Goal: Information Seeking & Learning: Check status

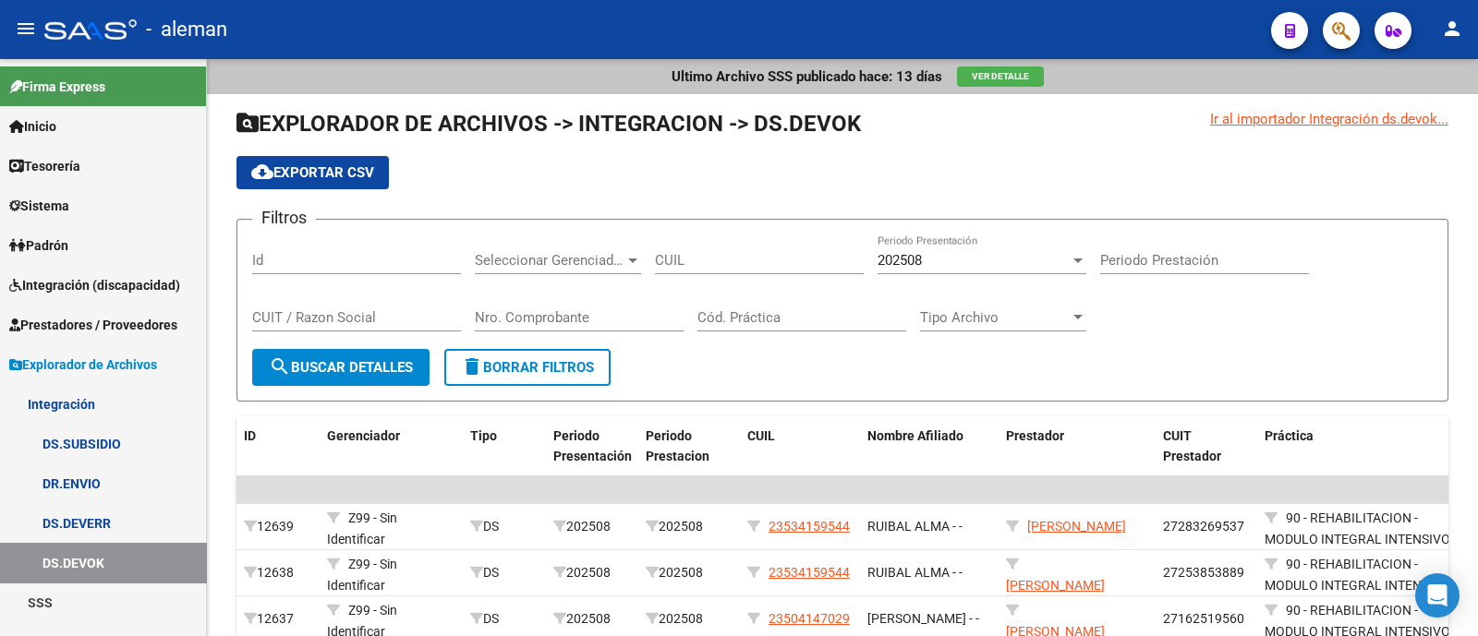
click at [135, 327] on span "Prestadores / Proveedores" at bounding box center [93, 325] width 168 height 20
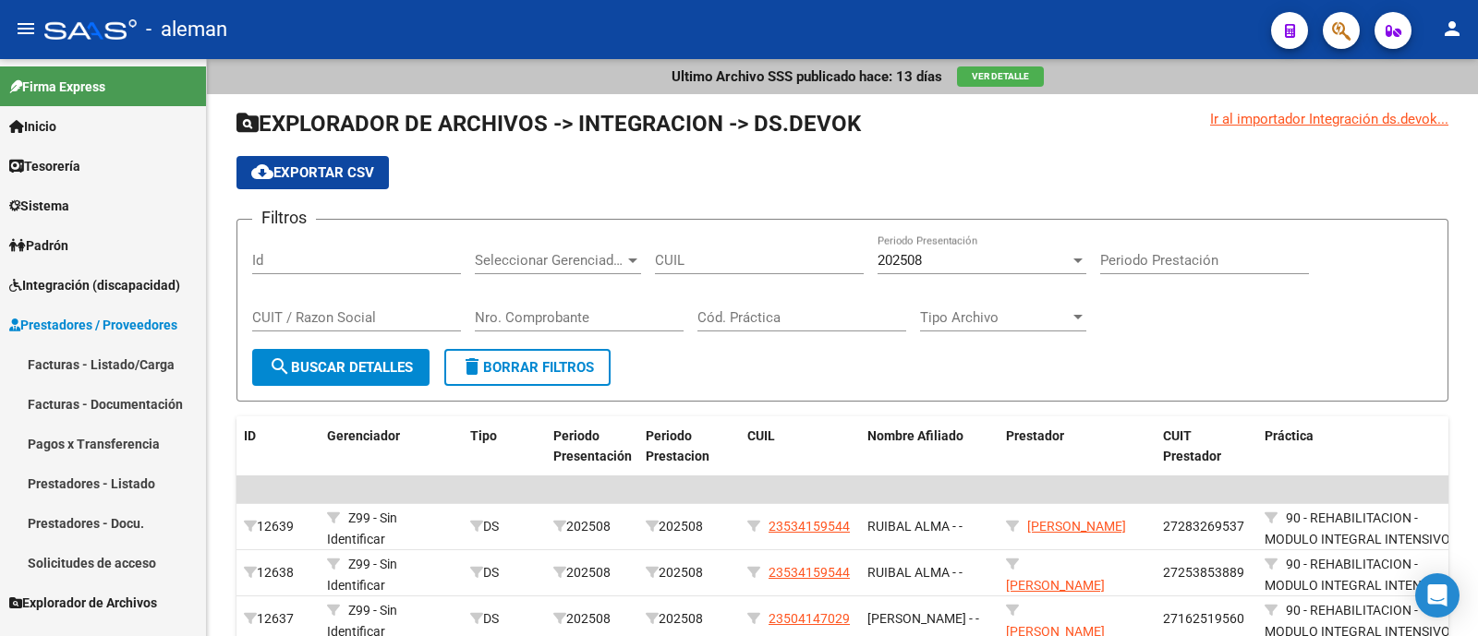
click at [101, 288] on span "Integración (discapacidad)" at bounding box center [94, 285] width 171 height 20
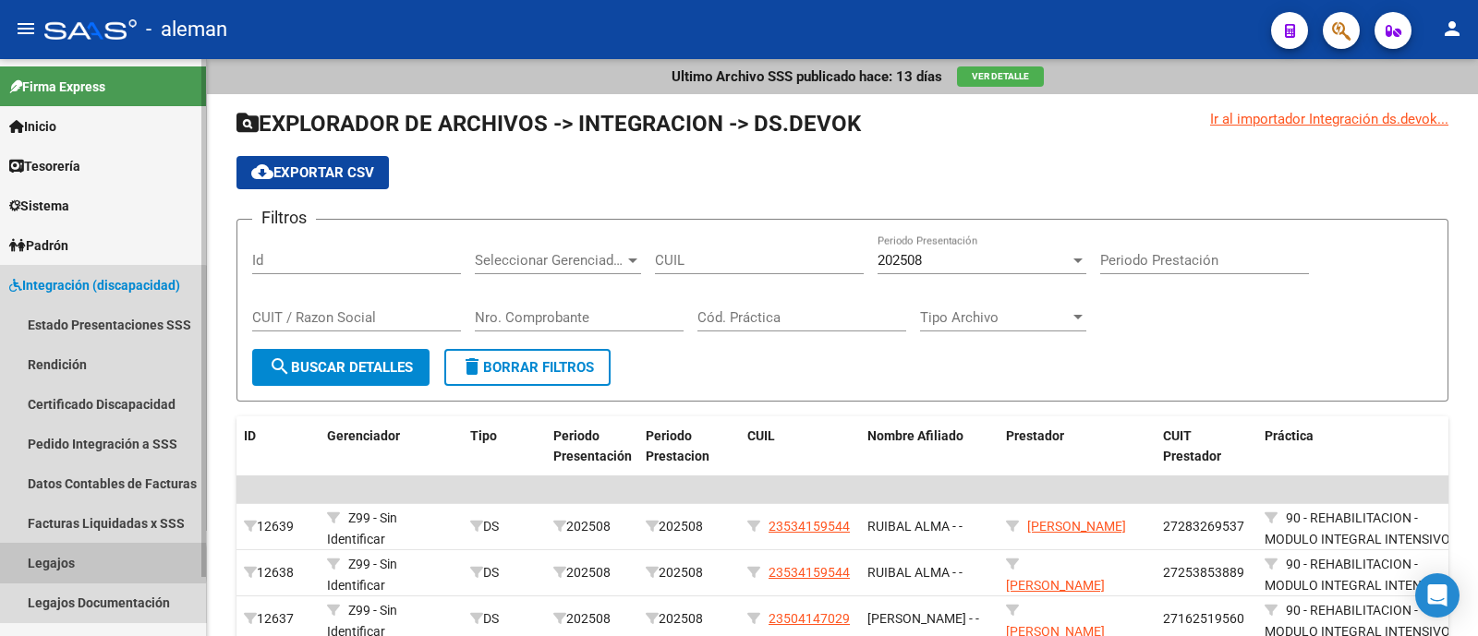
click at [78, 563] on link "Legajos" at bounding box center [103, 563] width 206 height 40
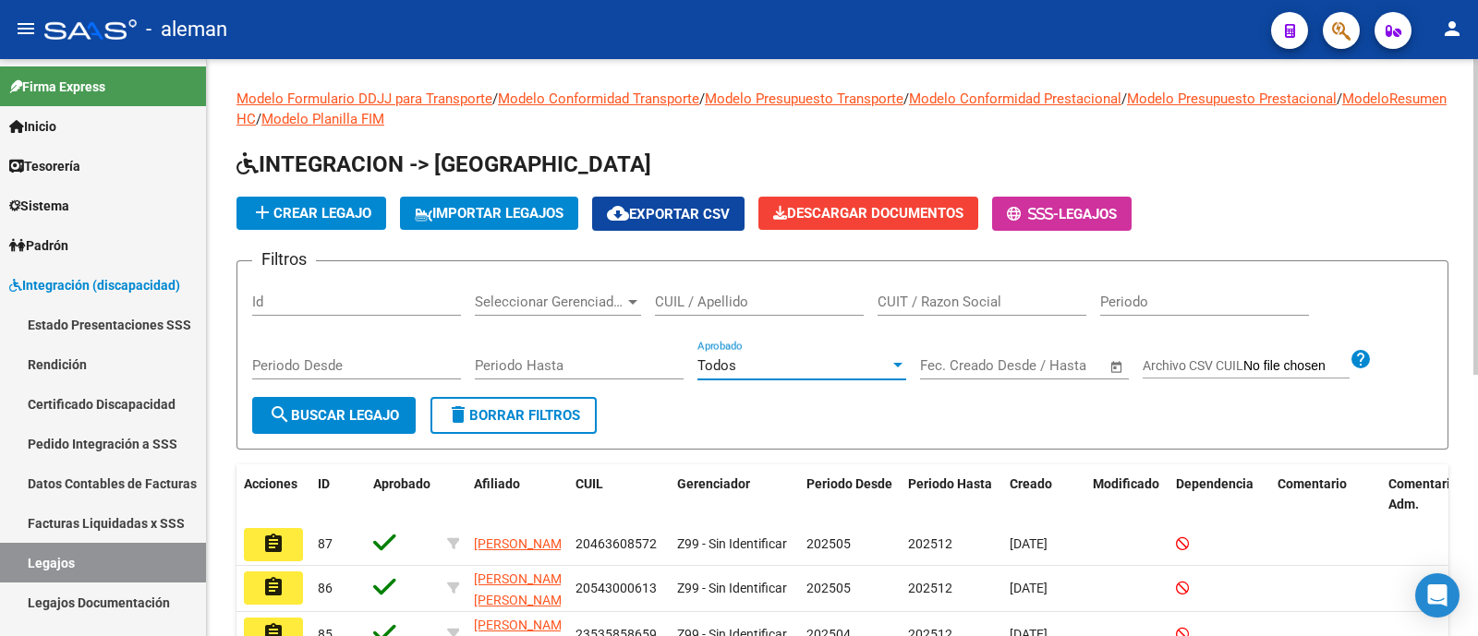
click at [854, 362] on div "Todos" at bounding box center [793, 365] width 192 height 17
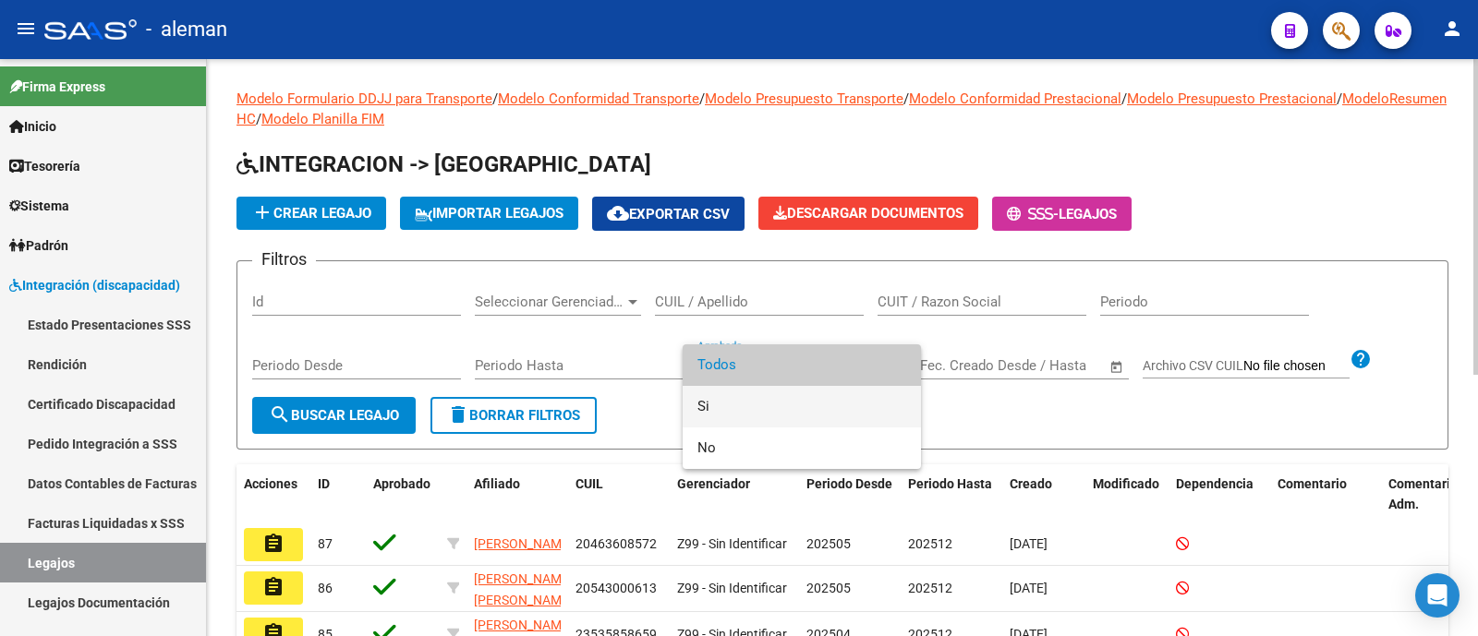
click at [800, 415] on span "Si" at bounding box center [801, 407] width 209 height 42
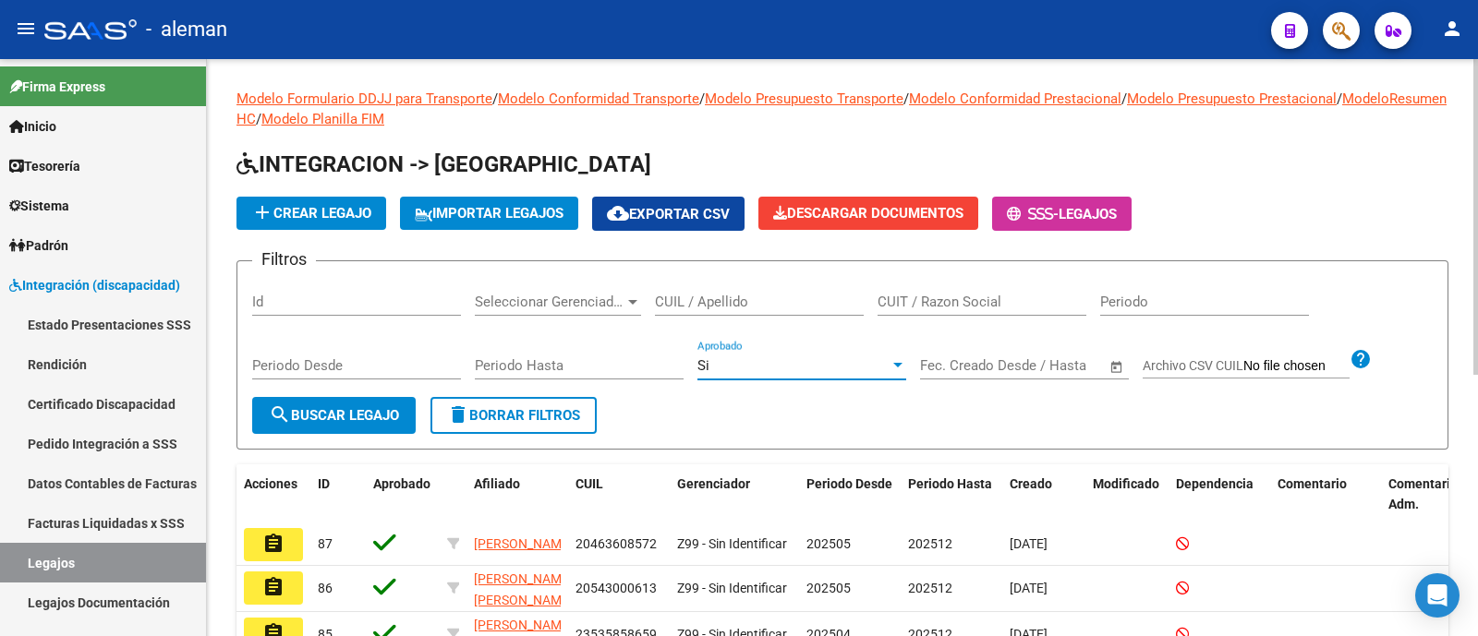
click at [356, 402] on button "search Buscar Legajo" at bounding box center [333, 415] width 163 height 37
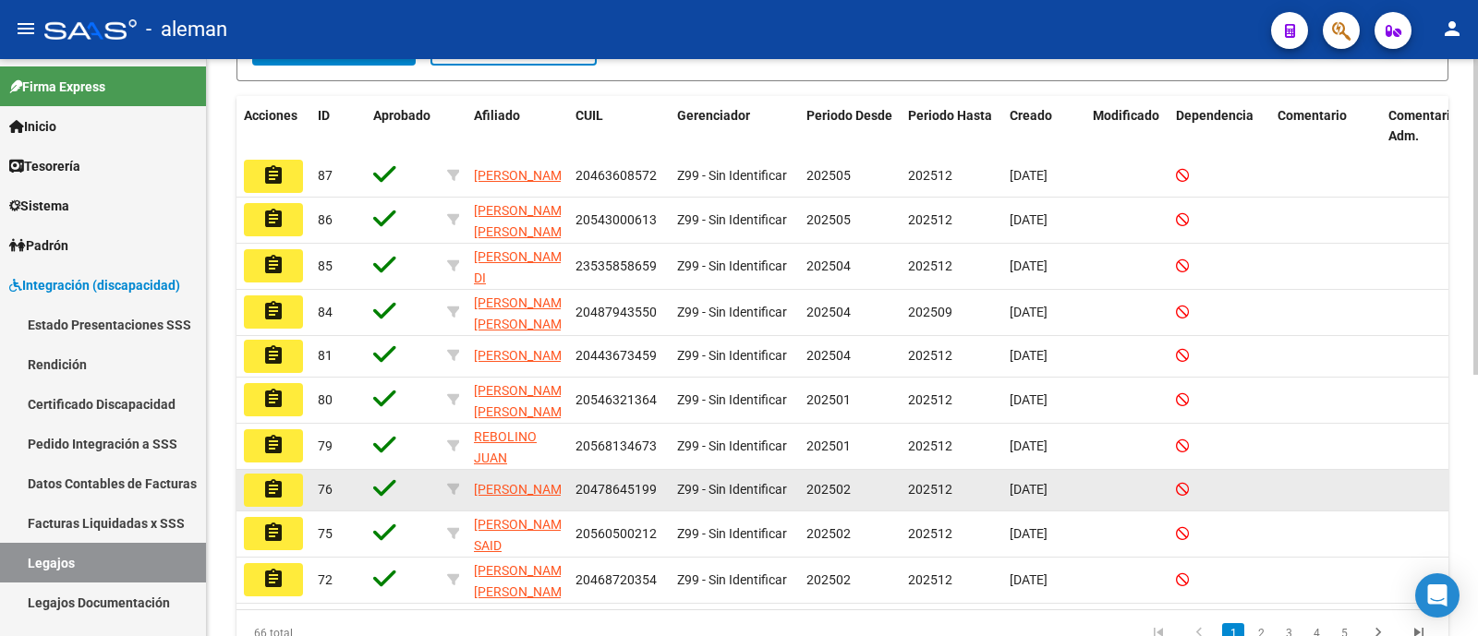
scroll to position [478, 0]
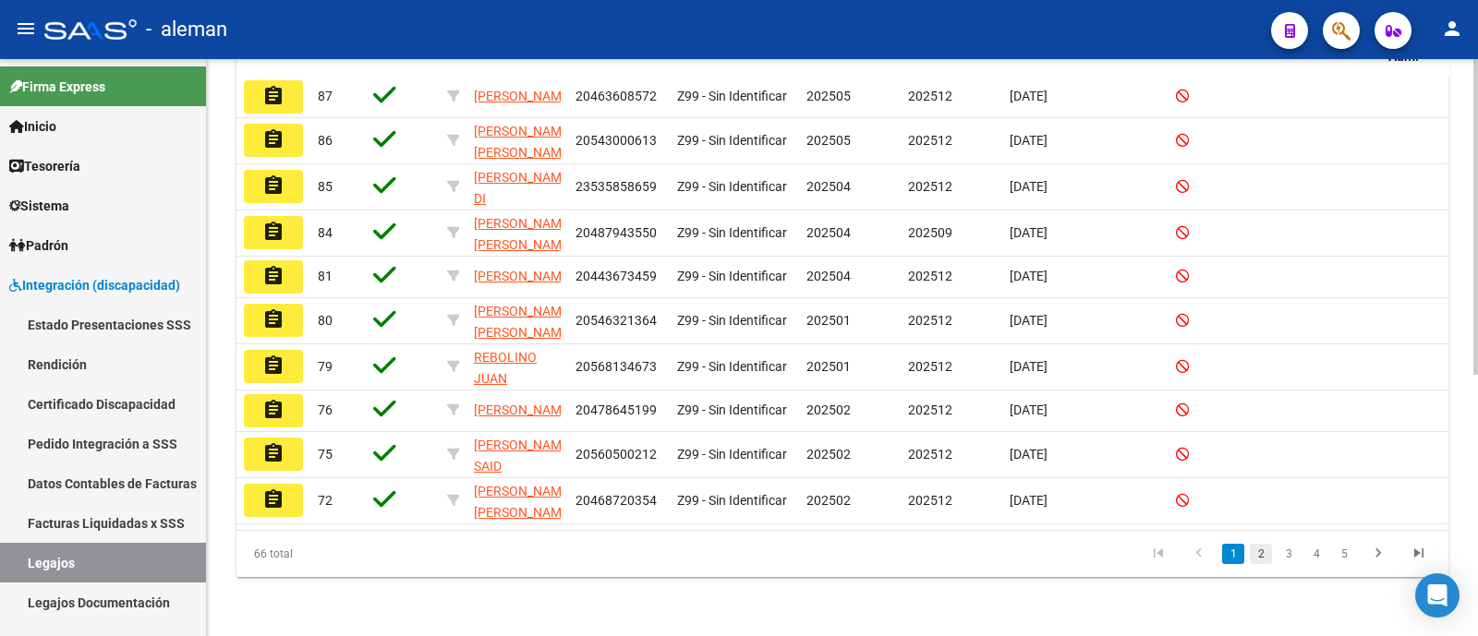
click at [1258, 556] on link "2" at bounding box center [1260, 554] width 22 height 20
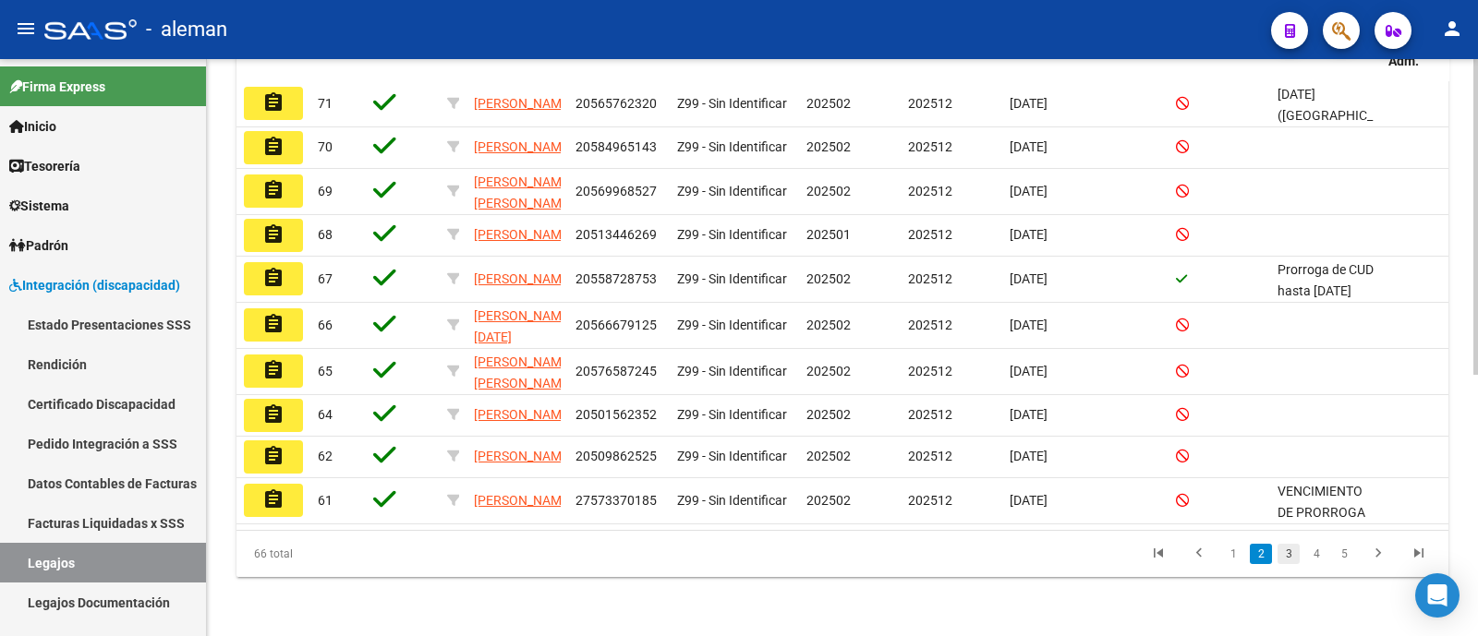
click at [1288, 556] on link "3" at bounding box center [1288, 554] width 22 height 20
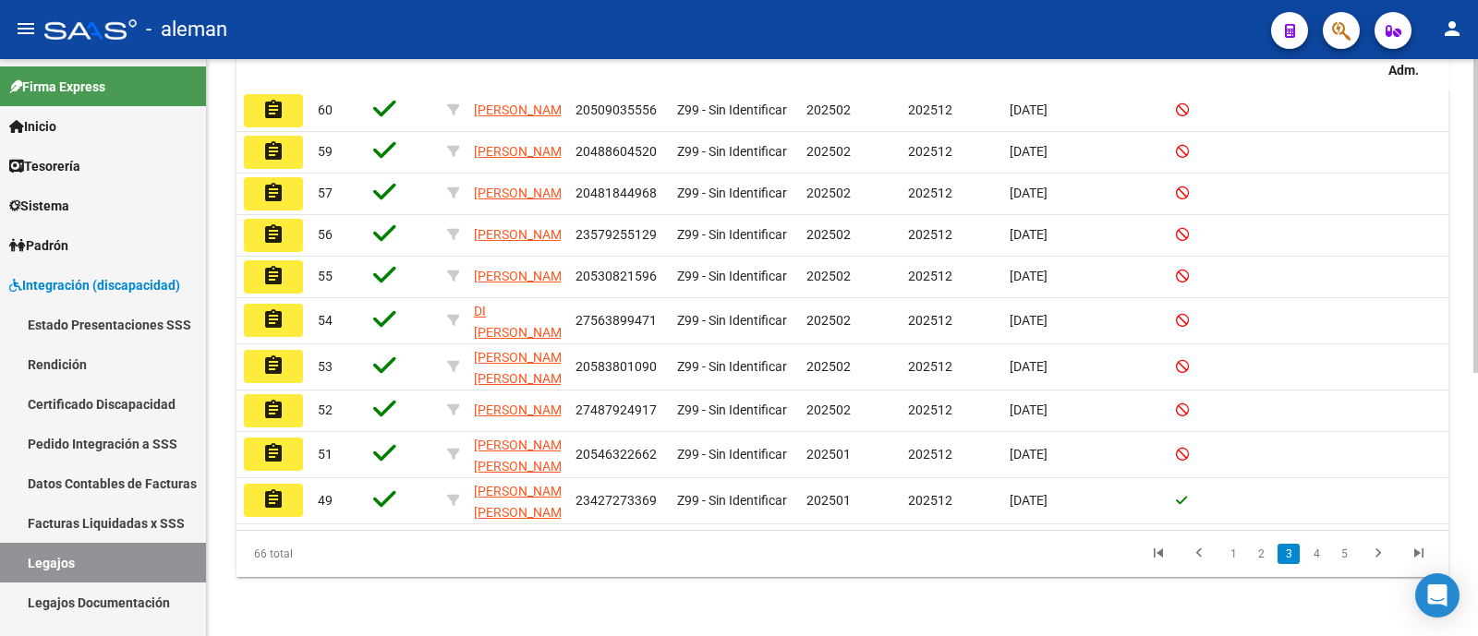
scroll to position [474, 0]
click at [1320, 554] on link "4" at bounding box center [1316, 554] width 22 height 20
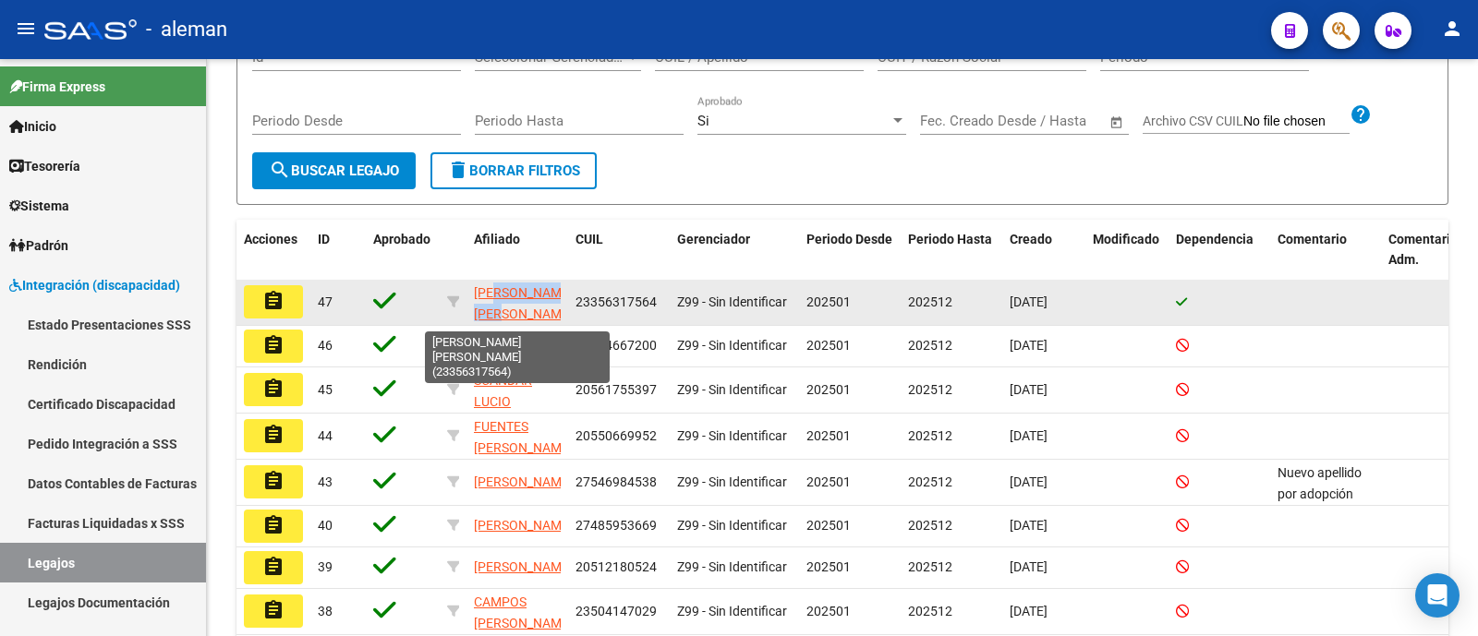
scroll to position [0, 0]
drag, startPoint x: 549, startPoint y: 315, endPoint x: 466, endPoint y: 286, distance: 87.9
click at [466, 286] on datatable-body-cell "[PERSON_NAME] [PERSON_NAME]" at bounding box center [517, 302] width 102 height 45
copy span "[PERSON_NAME] [PERSON_NAME]"
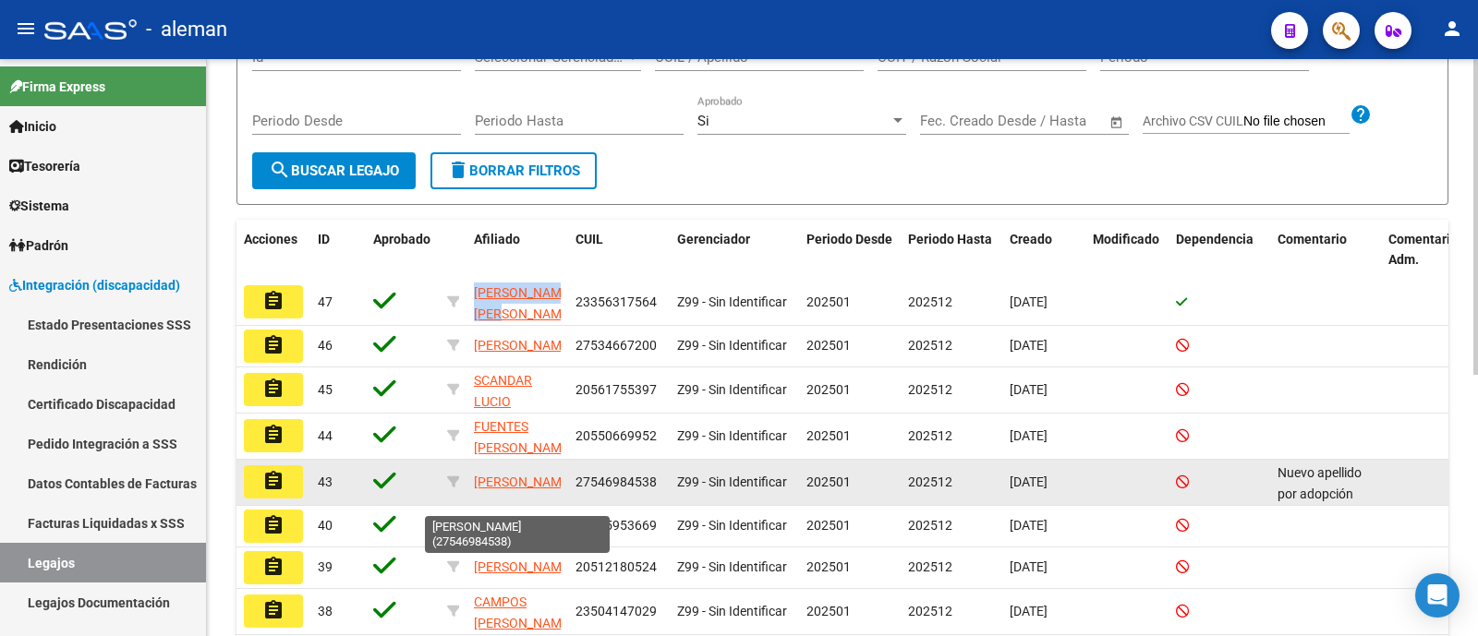
drag, startPoint x: 661, startPoint y: 486, endPoint x: 549, endPoint y: 490, distance: 111.8
click at [549, 490] on div "assignment 43 [PERSON_NAME] 27546984538 Z99 - Sin Identificar 202501 202512 [DA…" at bounding box center [863, 483] width 1255 height 46
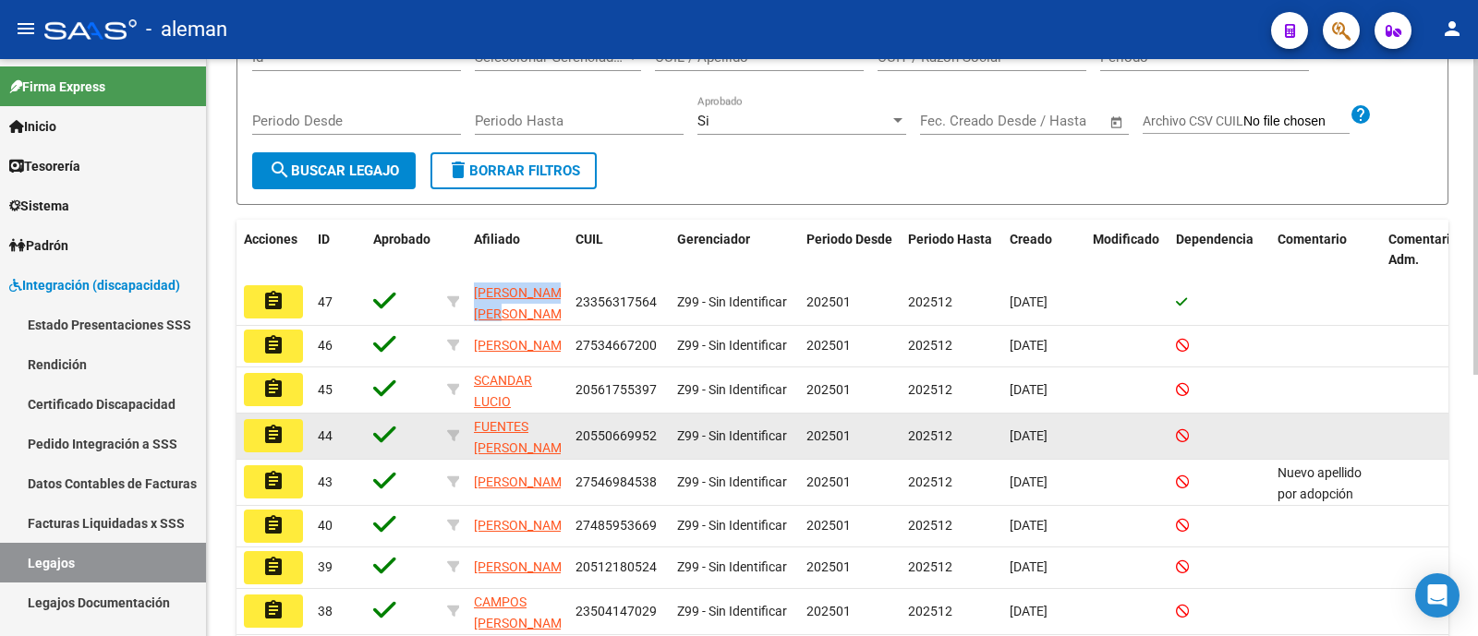
copy div "27546984538"
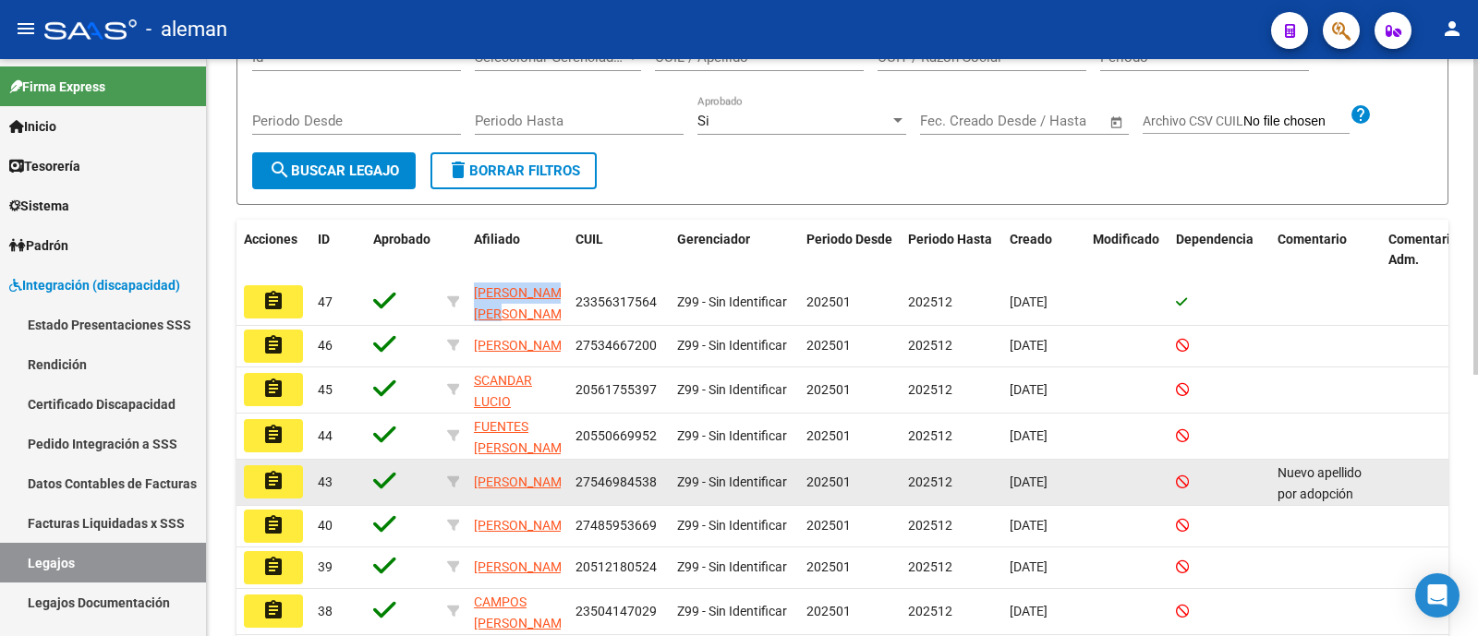
copy div "27546984538"
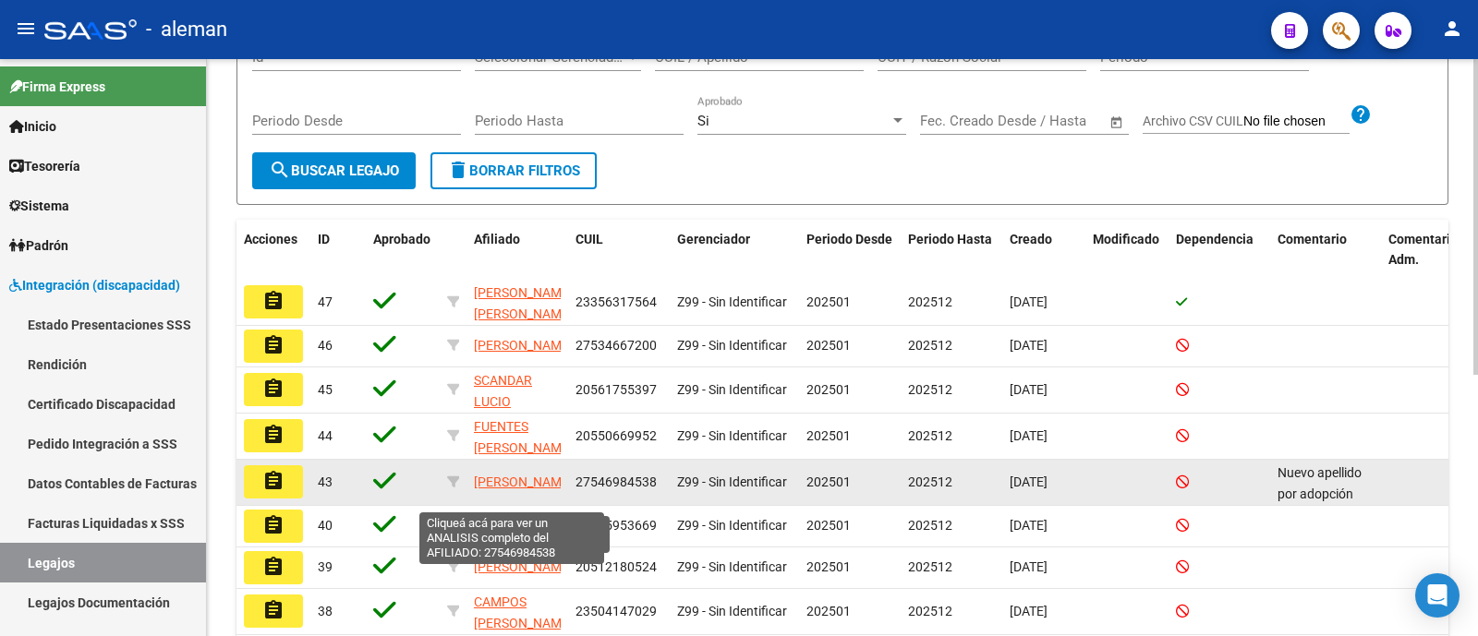
click at [496, 489] on span "[PERSON_NAME]" at bounding box center [523, 482] width 99 height 15
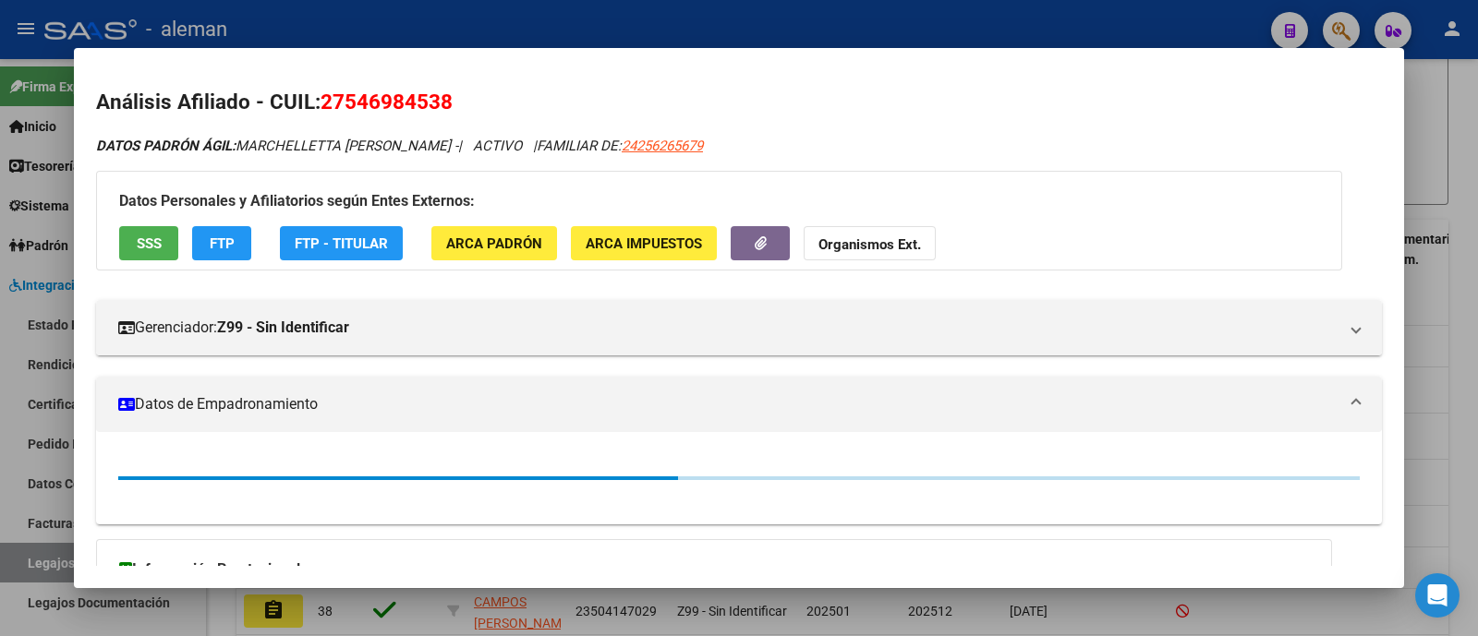
drag, startPoint x: 334, startPoint y: 95, endPoint x: 528, endPoint y: 81, distance: 194.4
click at [528, 81] on mat-dialog-content "Análisis Afiliado - CUIL: 27546984538 DATOS PADRÓN ÁGIL: [PERSON_NAME] - | ACTI…" at bounding box center [739, 318] width 1330 height 497
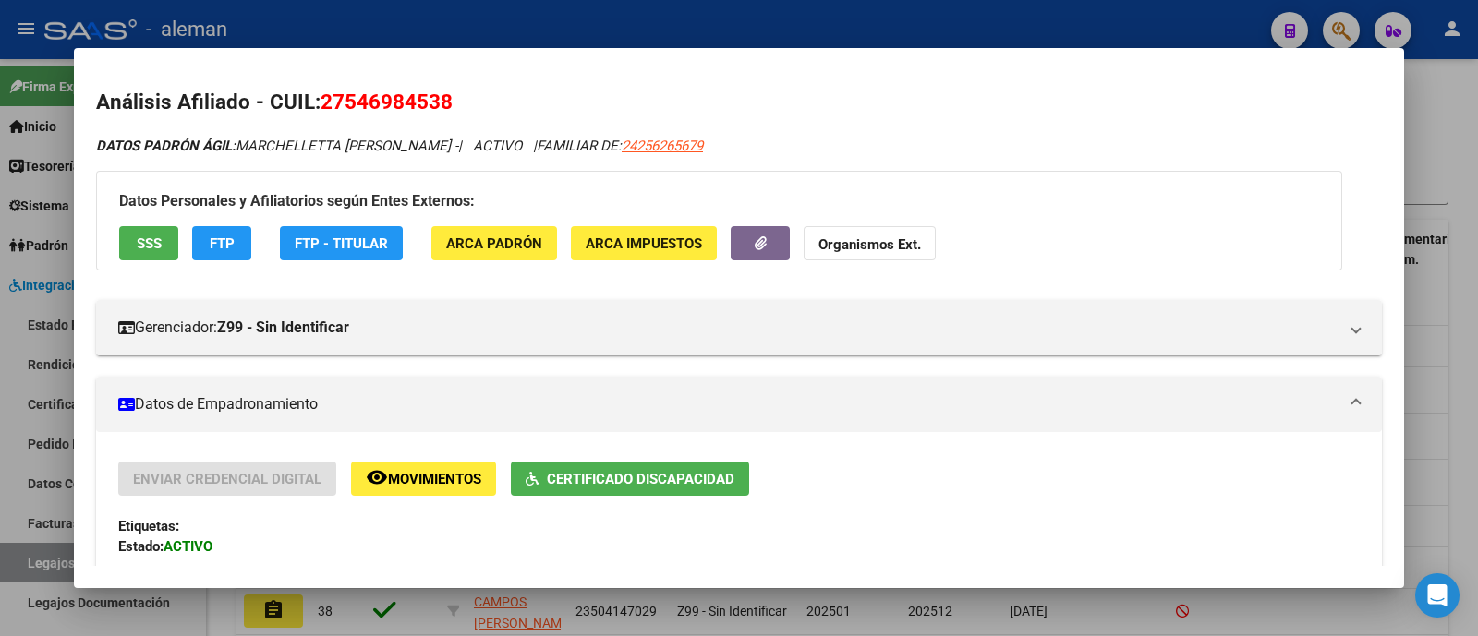
copy span "27546984538"
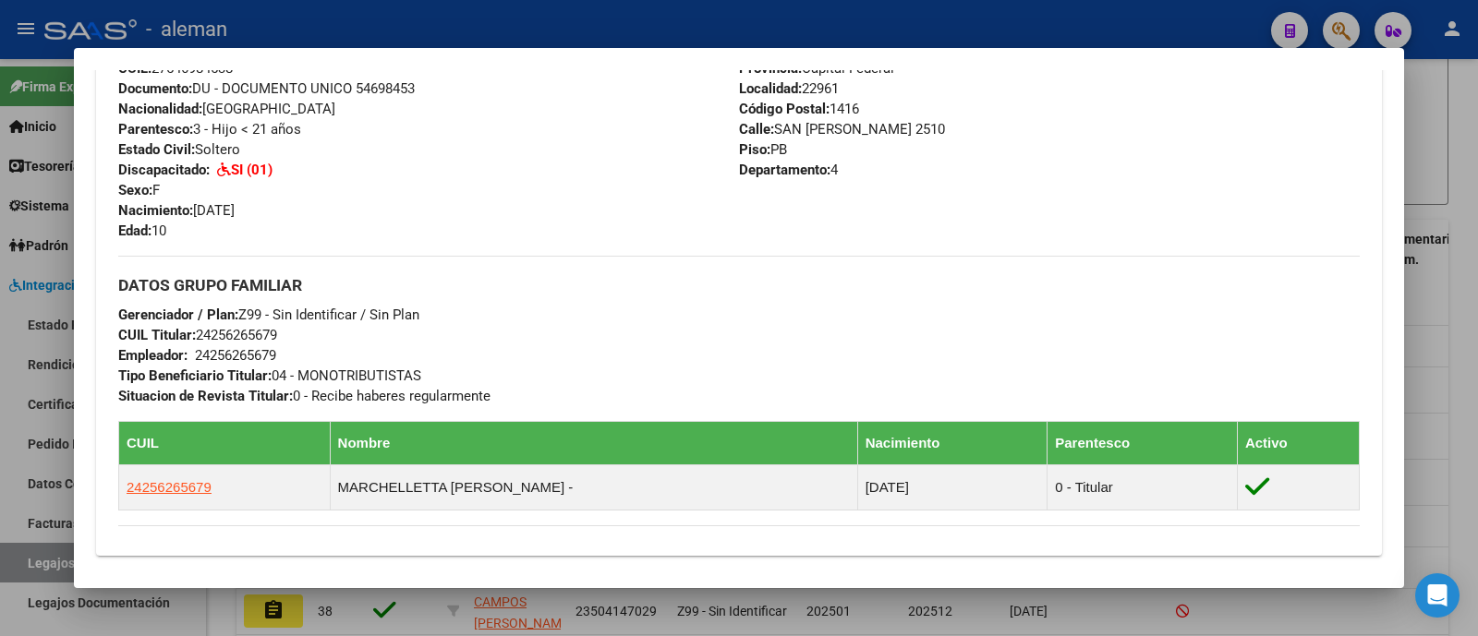
scroll to position [693, 0]
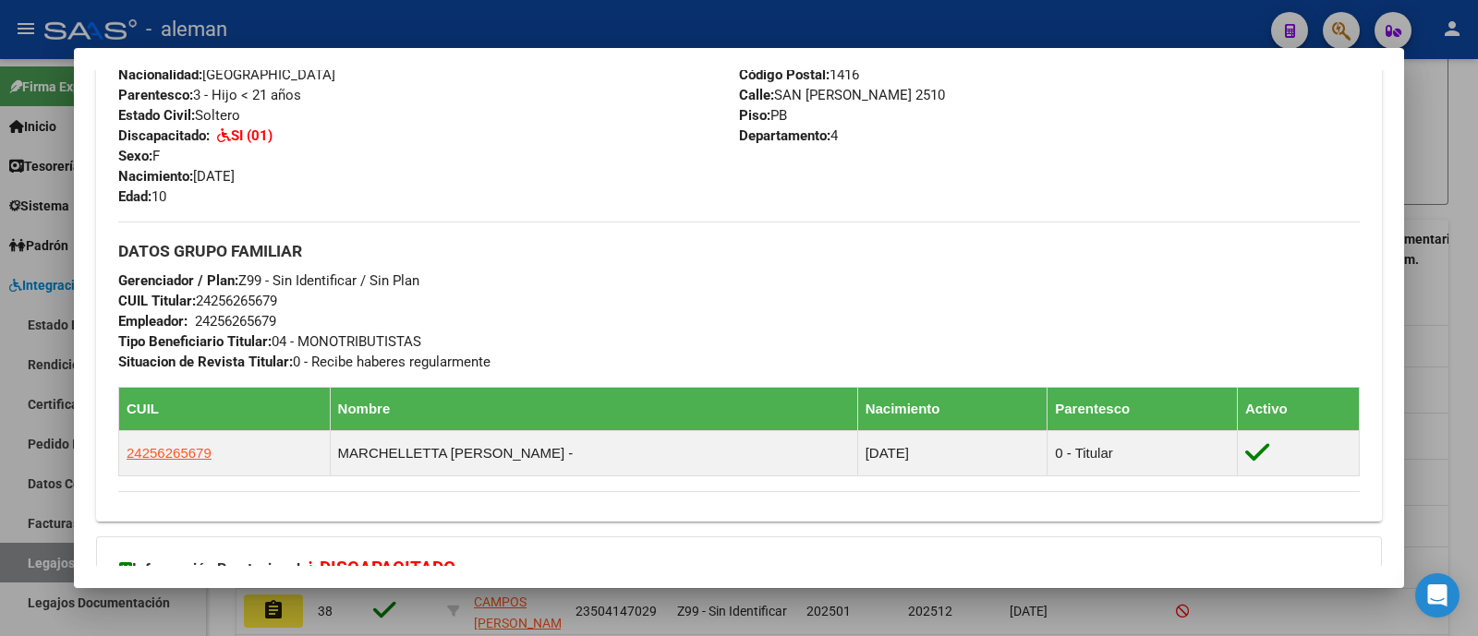
click at [1422, 193] on div at bounding box center [739, 318] width 1478 height 636
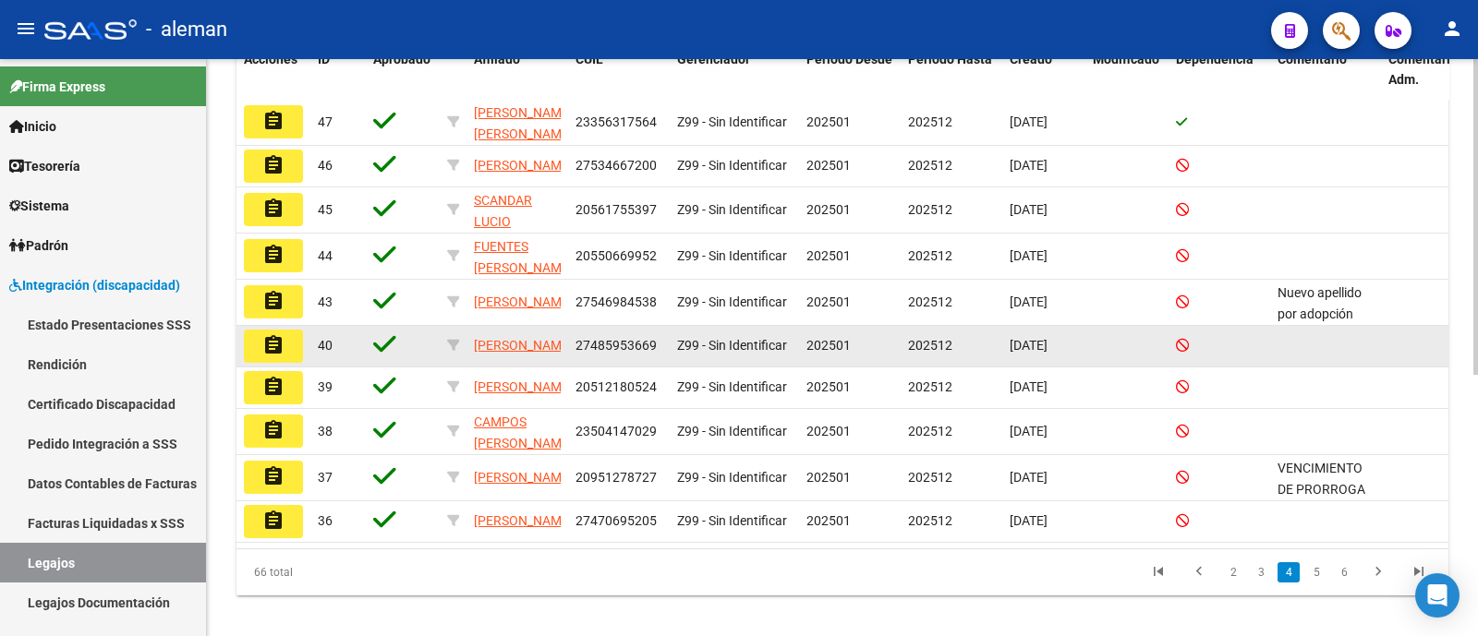
scroll to position [476, 0]
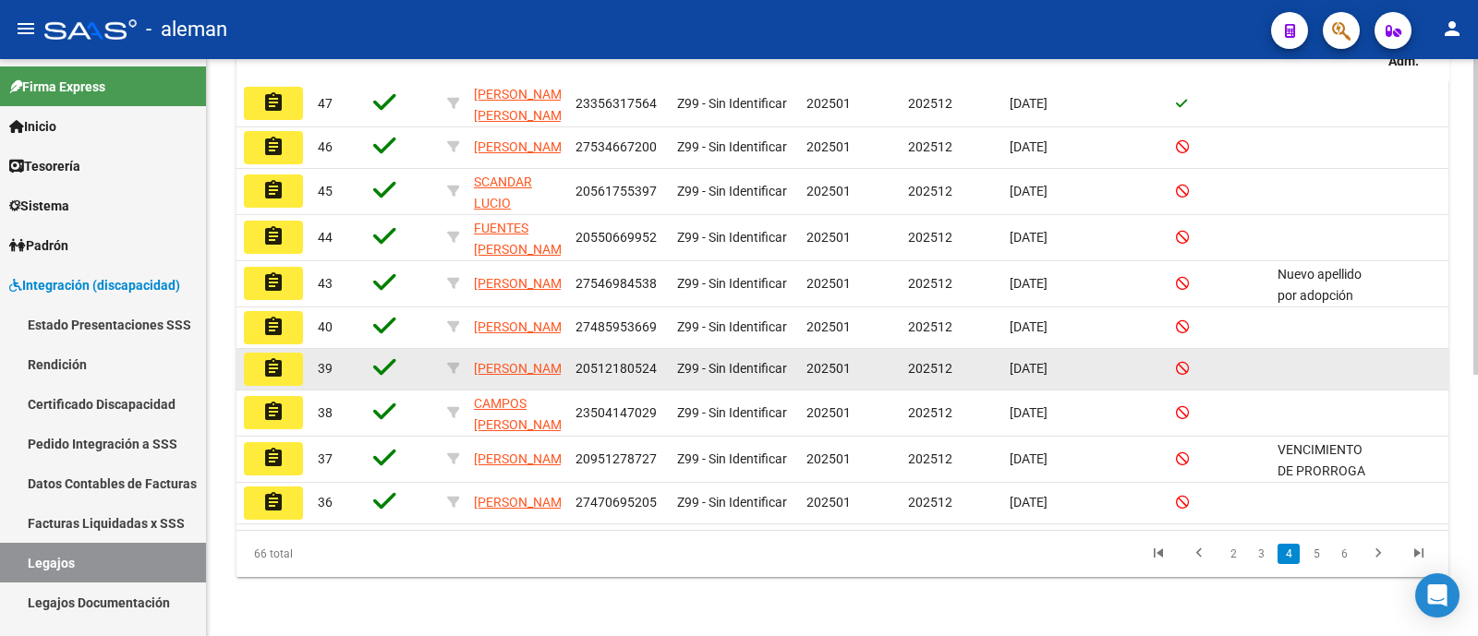
drag, startPoint x: 578, startPoint y: 351, endPoint x: 658, endPoint y: 350, distance: 79.4
click at [658, 358] on div "20512180524" at bounding box center [618, 368] width 87 height 21
copy span "20512180524"
click at [263, 357] on mat-icon "assignment" at bounding box center [273, 368] width 22 height 22
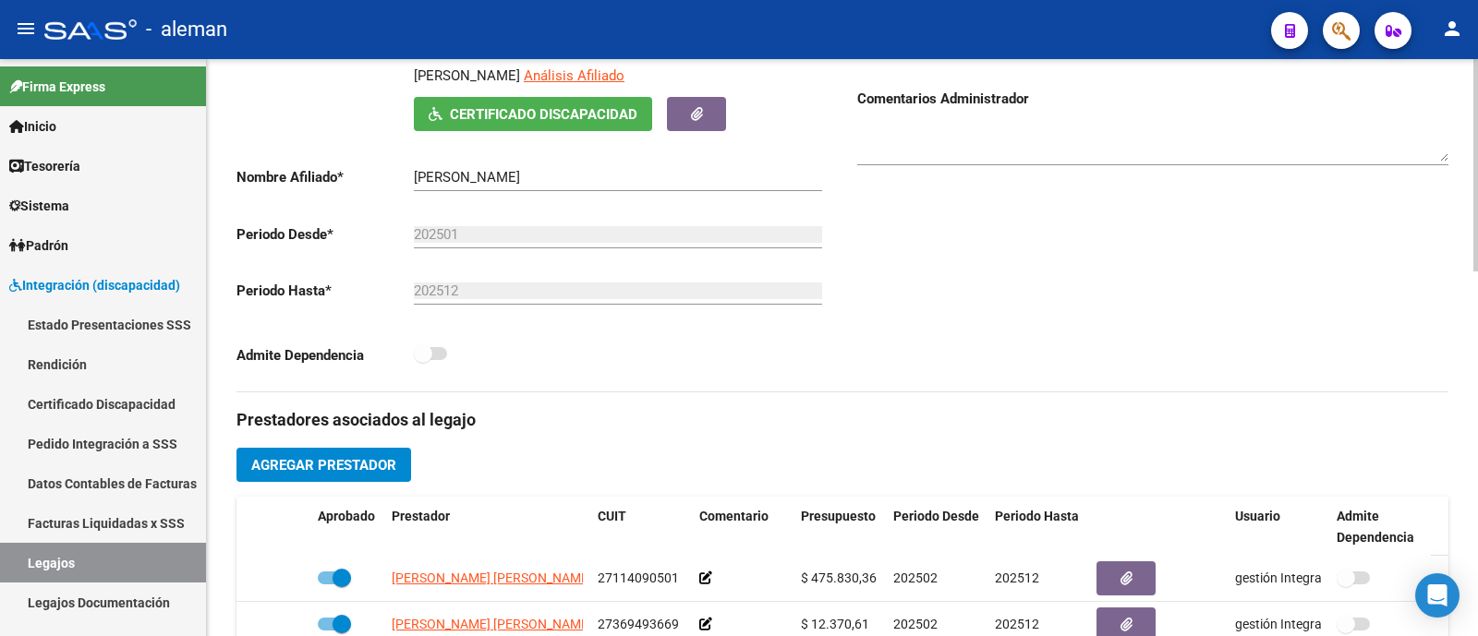
scroll to position [461, 0]
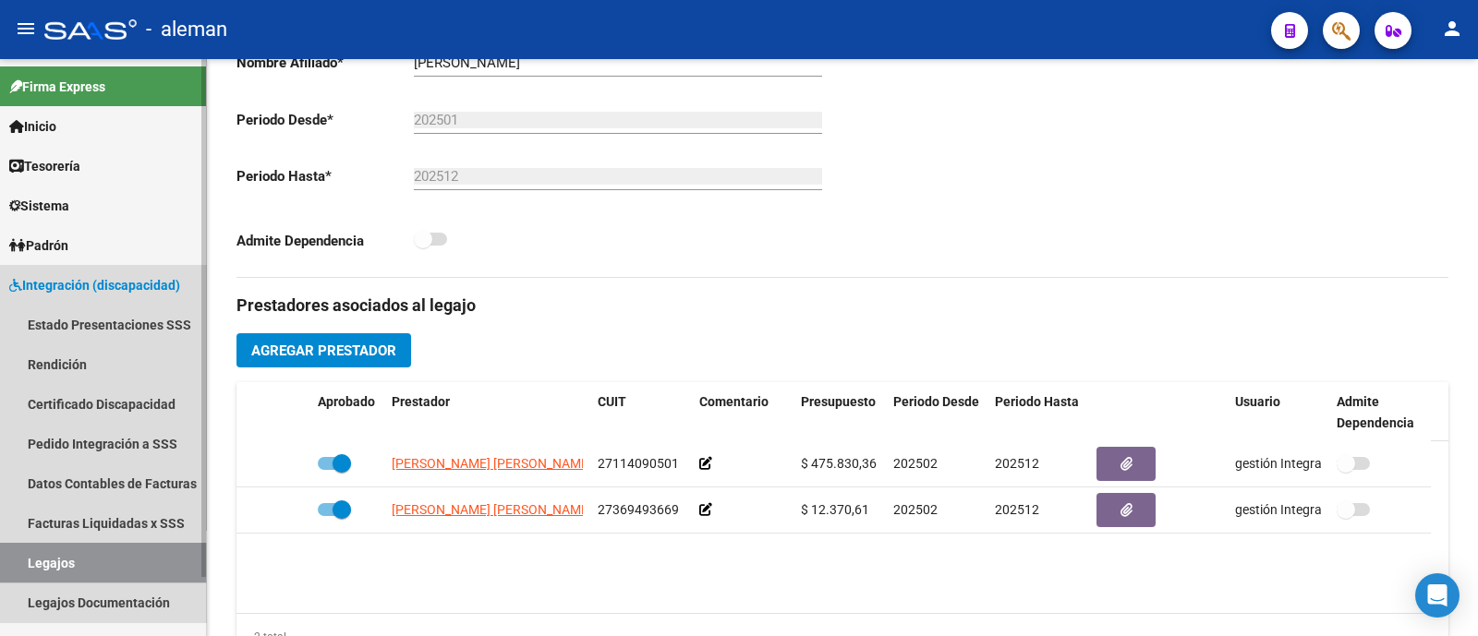
click at [120, 568] on link "Legajos" at bounding box center [103, 563] width 206 height 40
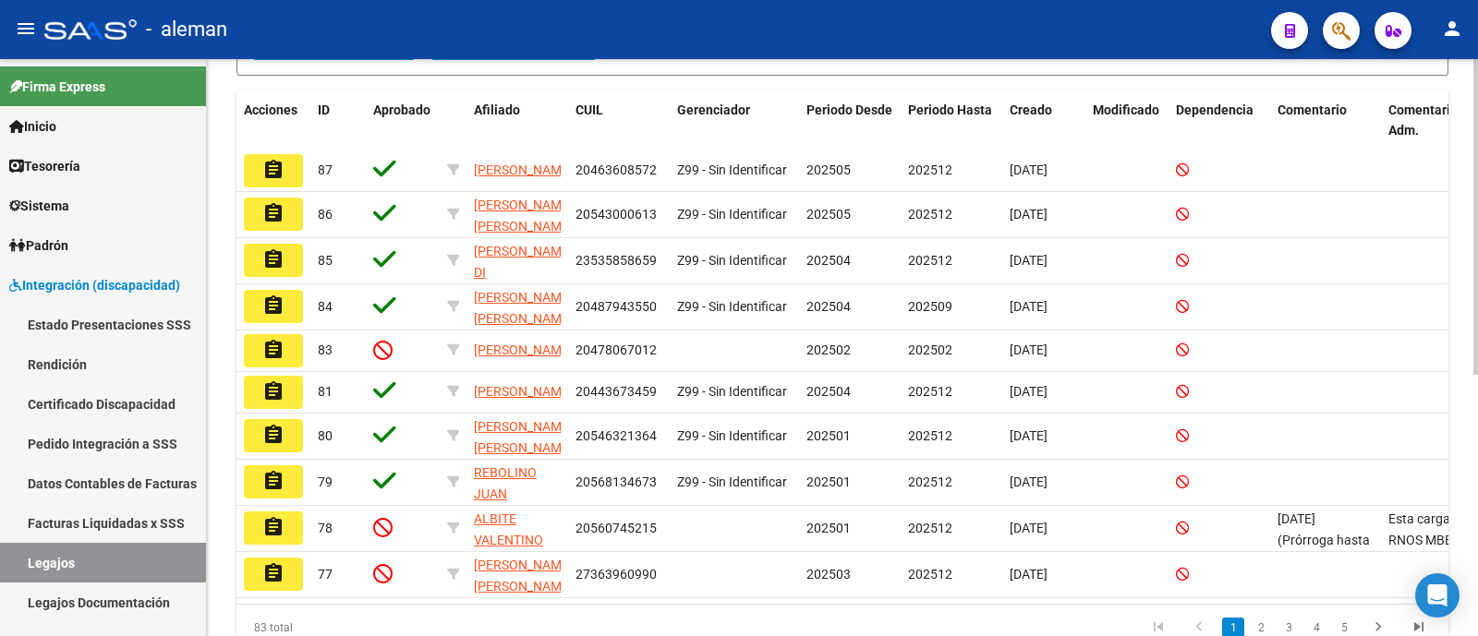
scroll to position [461, 0]
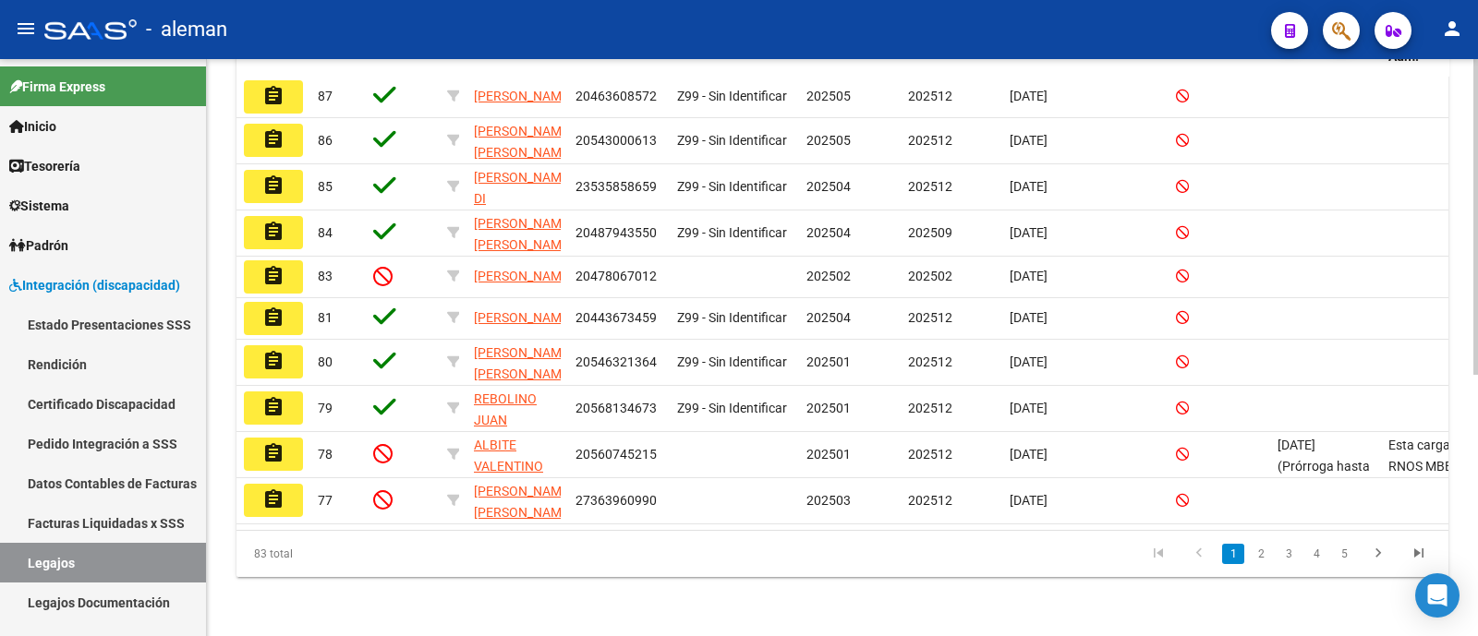
click at [1327, 570] on li "4" at bounding box center [1316, 553] width 28 height 31
click at [1324, 564] on link "4" at bounding box center [1316, 554] width 22 height 20
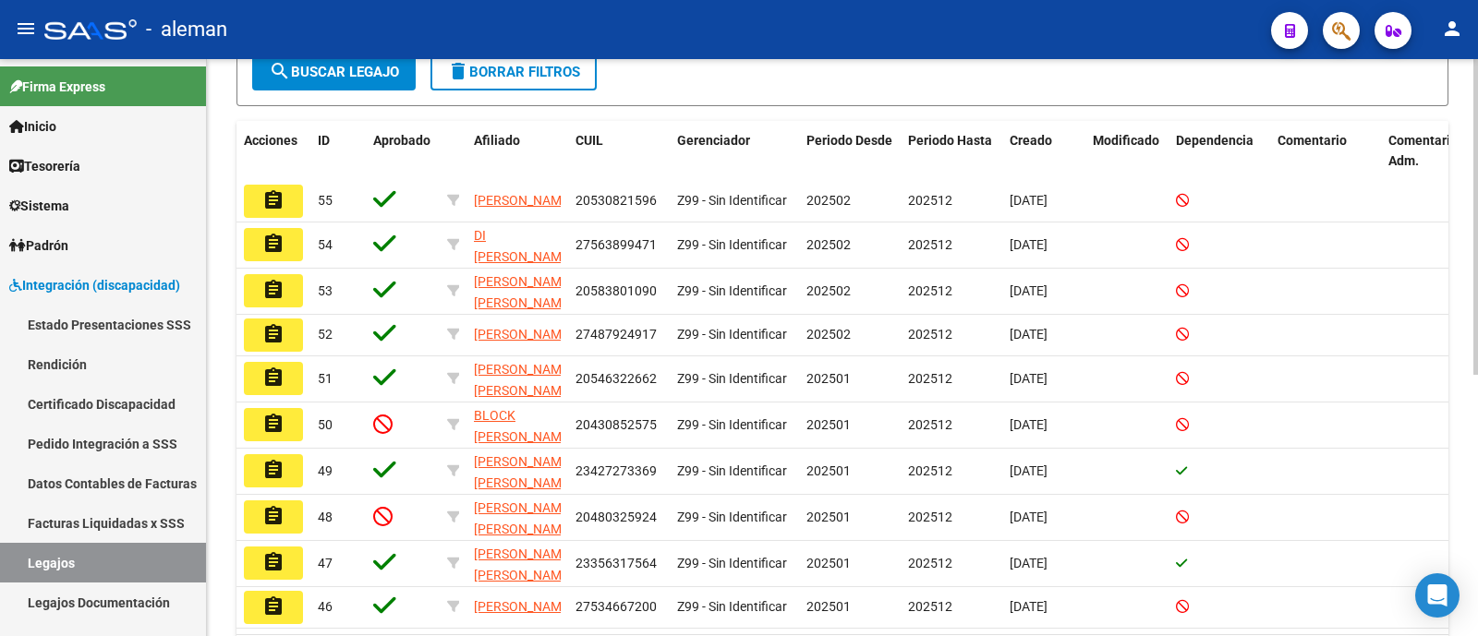
scroll to position [0, 0]
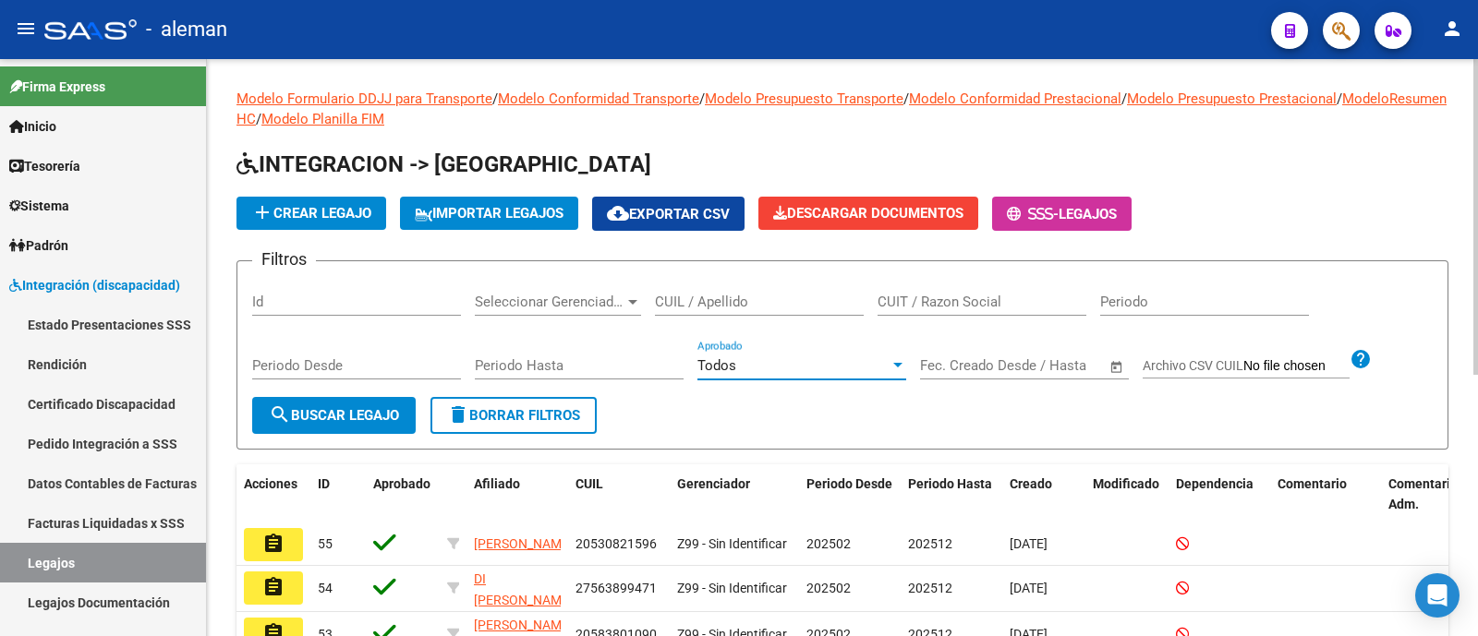
click at [697, 361] on span "Todos" at bounding box center [716, 365] width 39 height 17
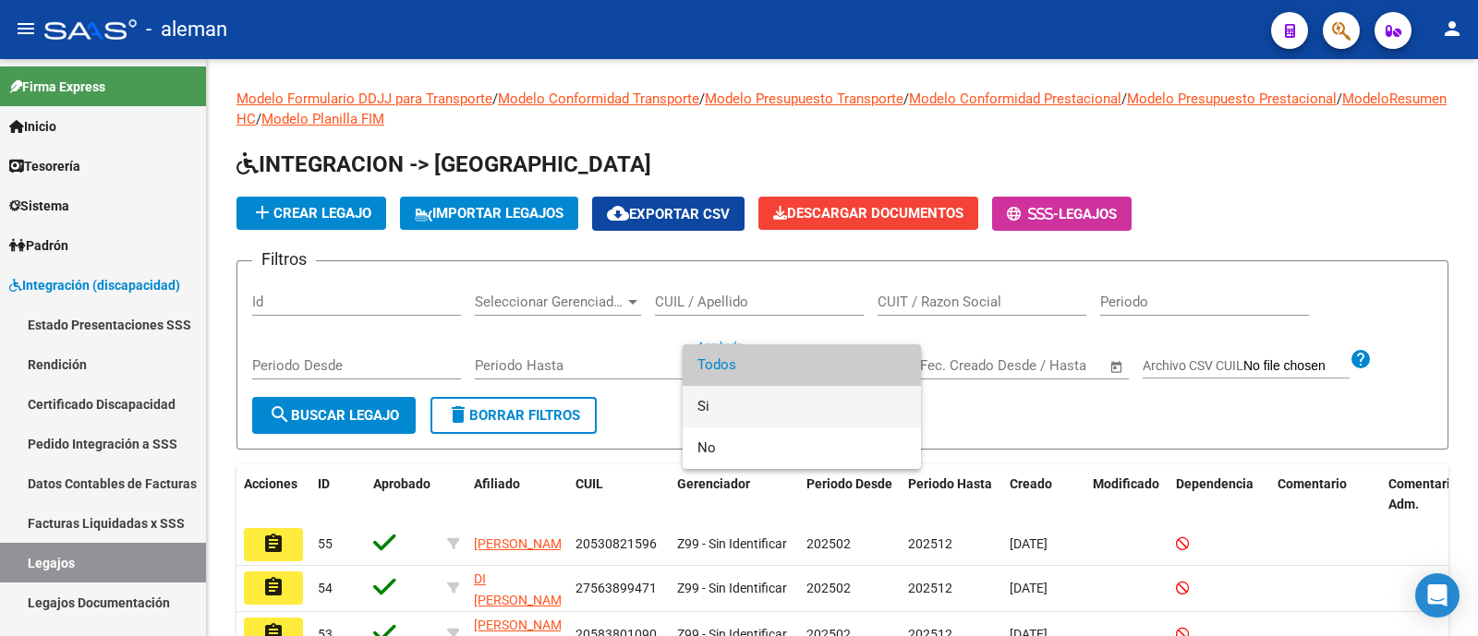
click at [745, 410] on span "Si" at bounding box center [801, 407] width 209 height 42
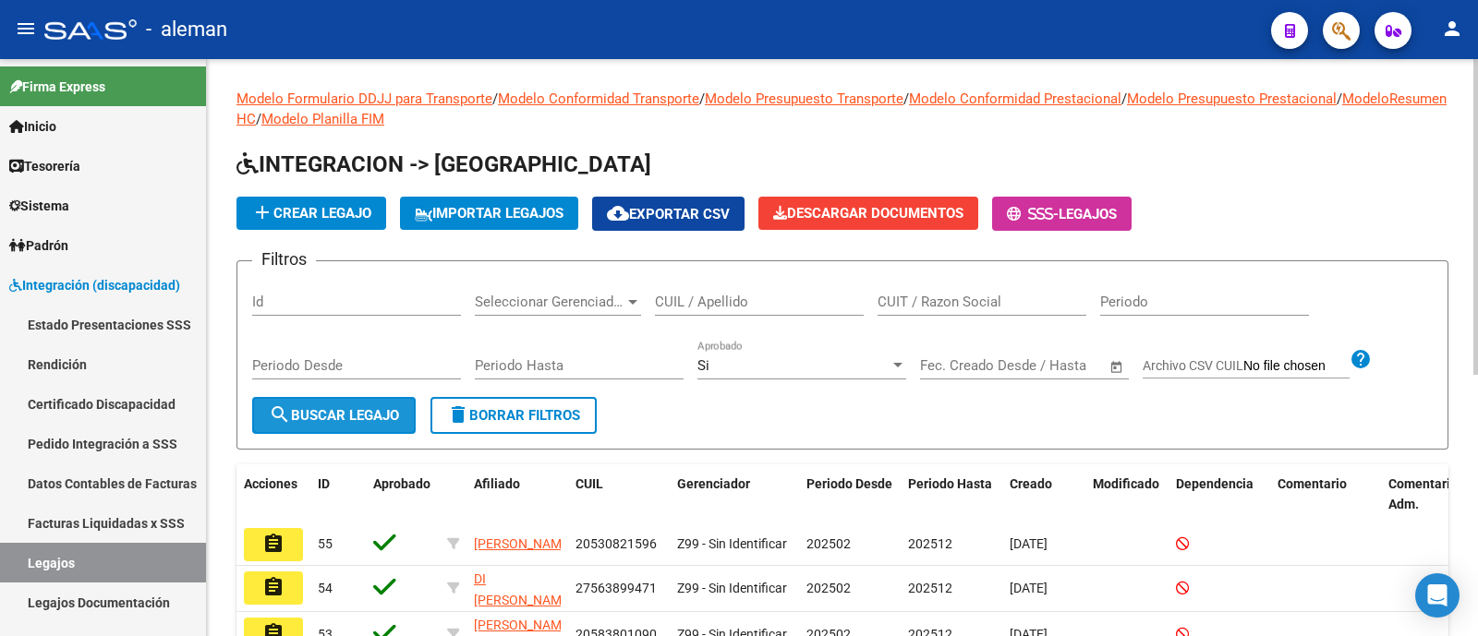
click at [371, 414] on span "search Buscar Legajo" at bounding box center [334, 415] width 130 height 17
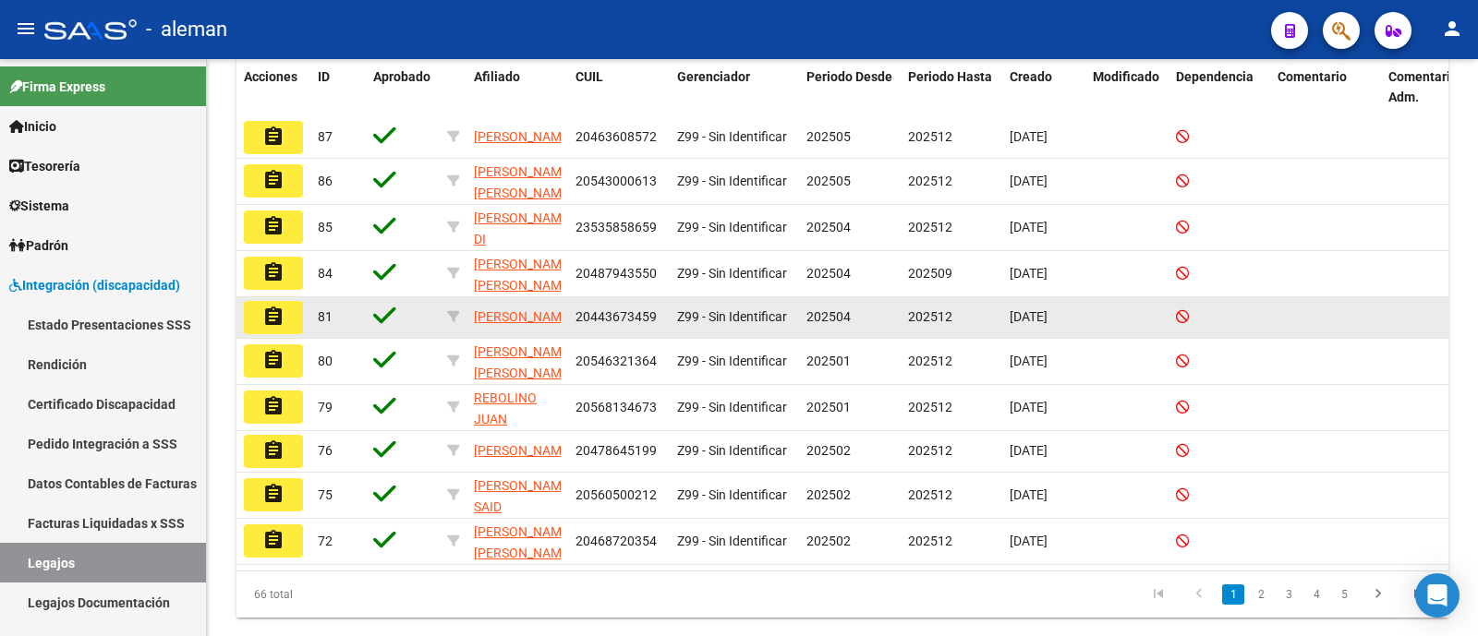
scroll to position [461, 0]
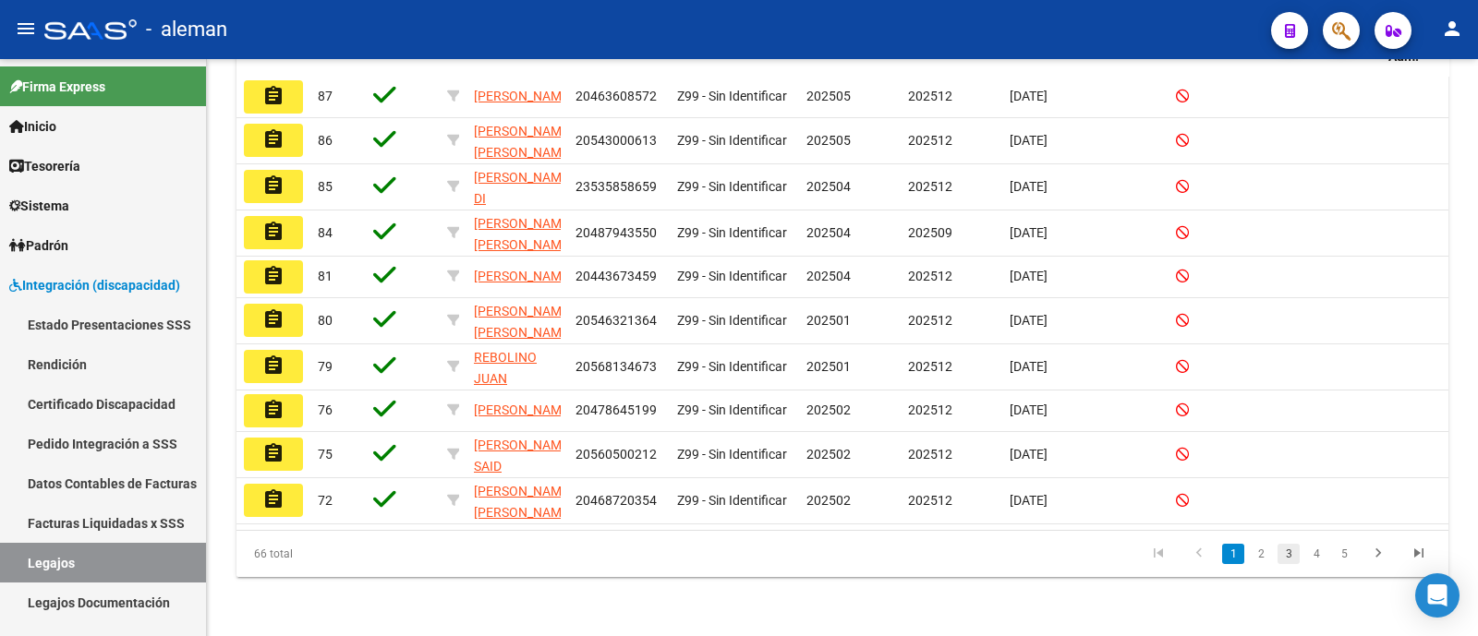
click at [1287, 564] on link "3" at bounding box center [1288, 554] width 22 height 20
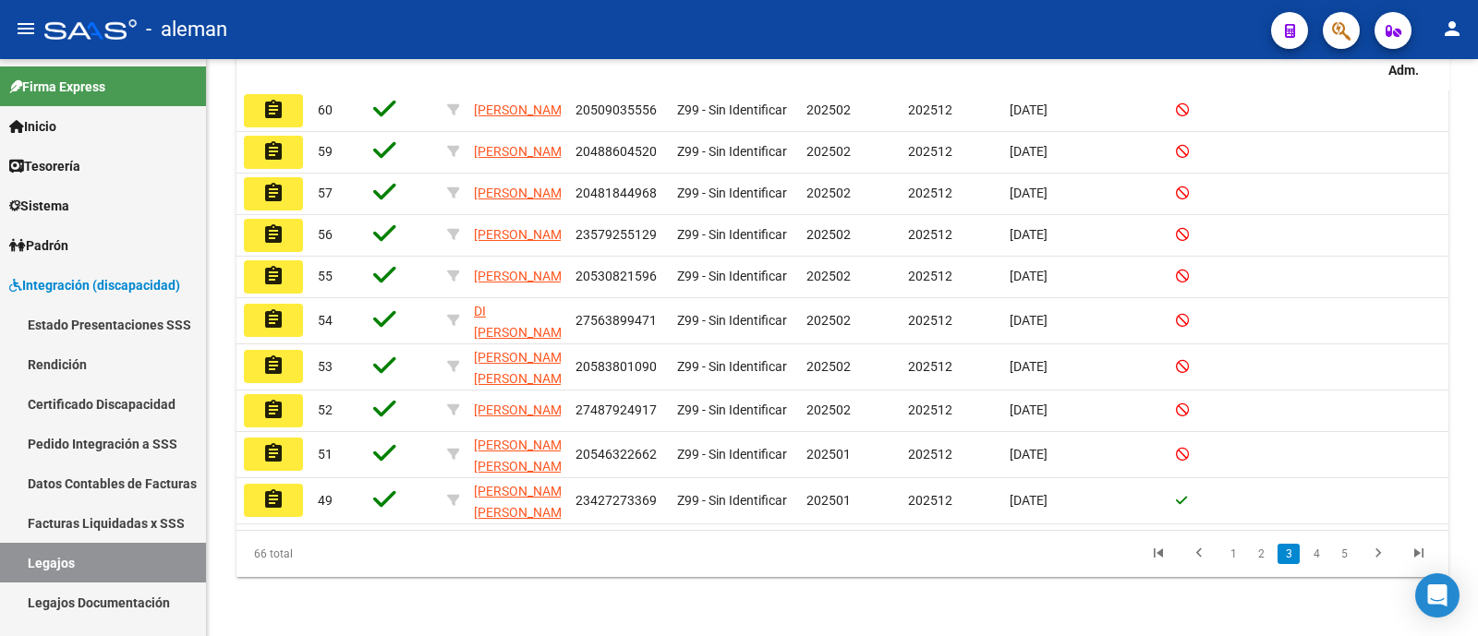
click at [1314, 570] on li "4" at bounding box center [1316, 553] width 28 height 31
click at [1313, 564] on link "4" at bounding box center [1316, 554] width 22 height 20
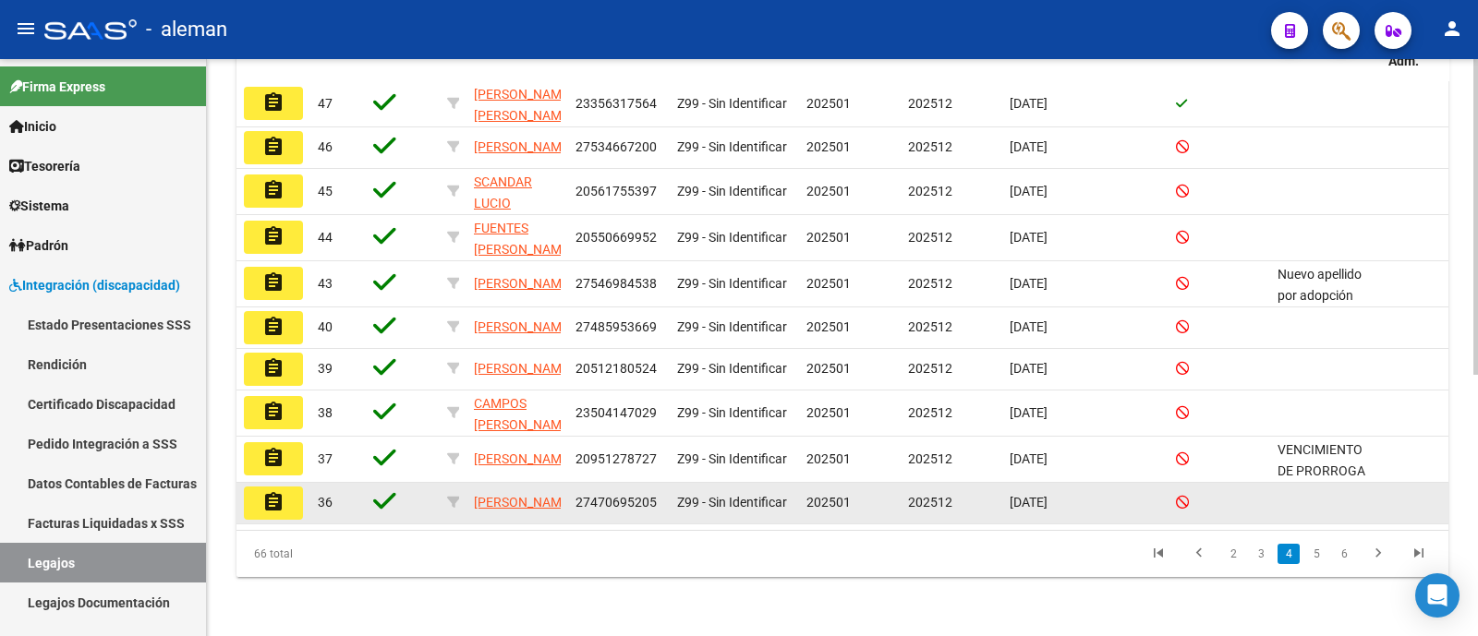
click at [265, 496] on mat-icon "assignment" at bounding box center [273, 502] width 22 height 22
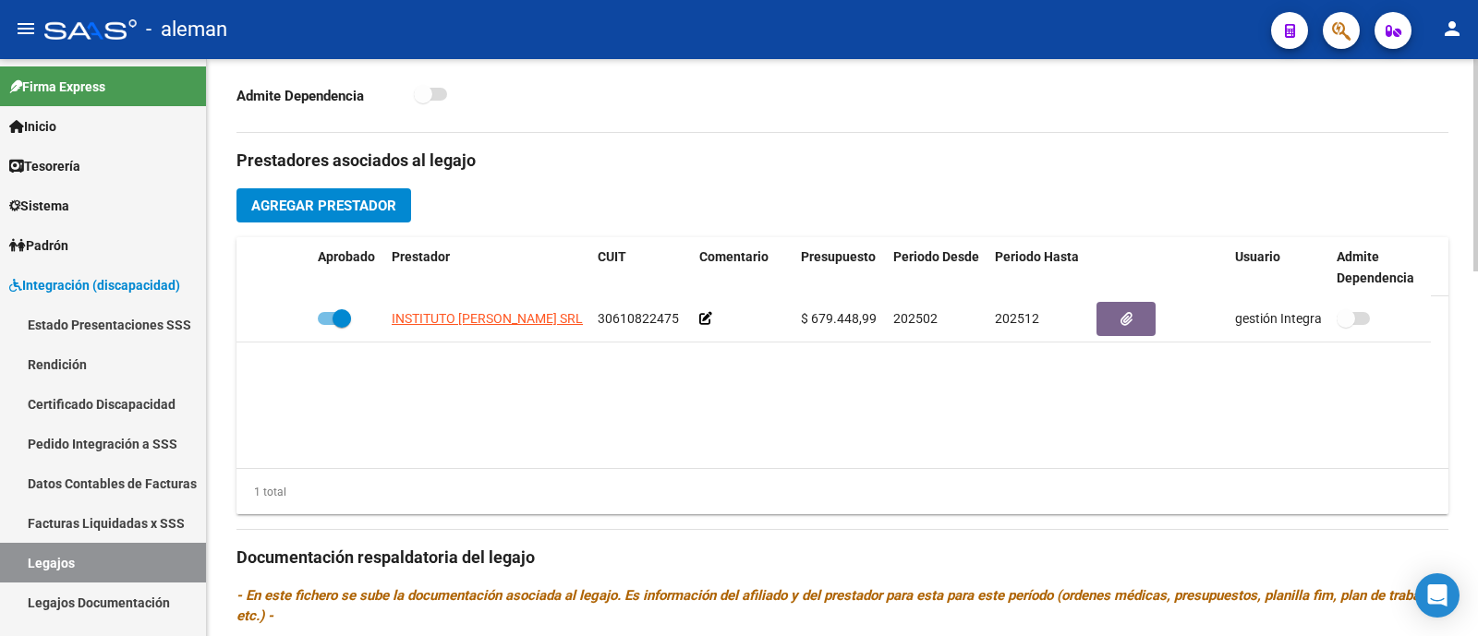
scroll to position [807, 0]
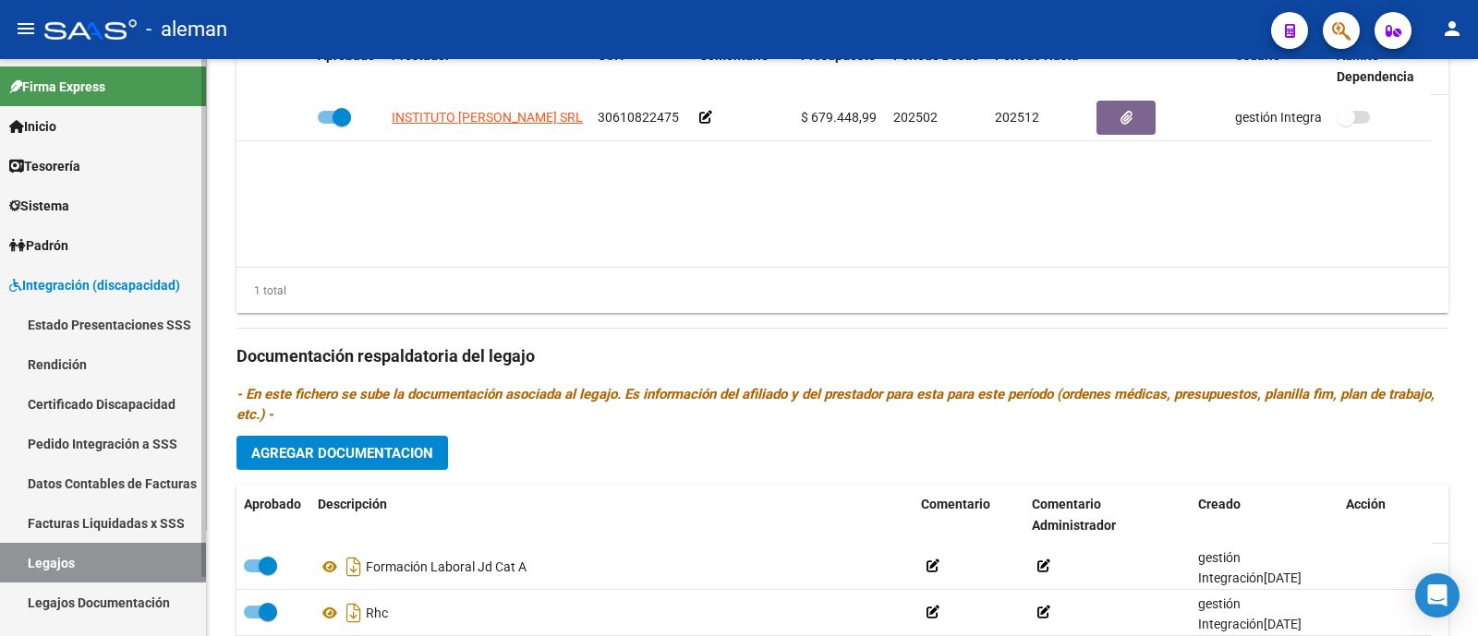
click at [93, 561] on link "Legajos" at bounding box center [103, 563] width 206 height 40
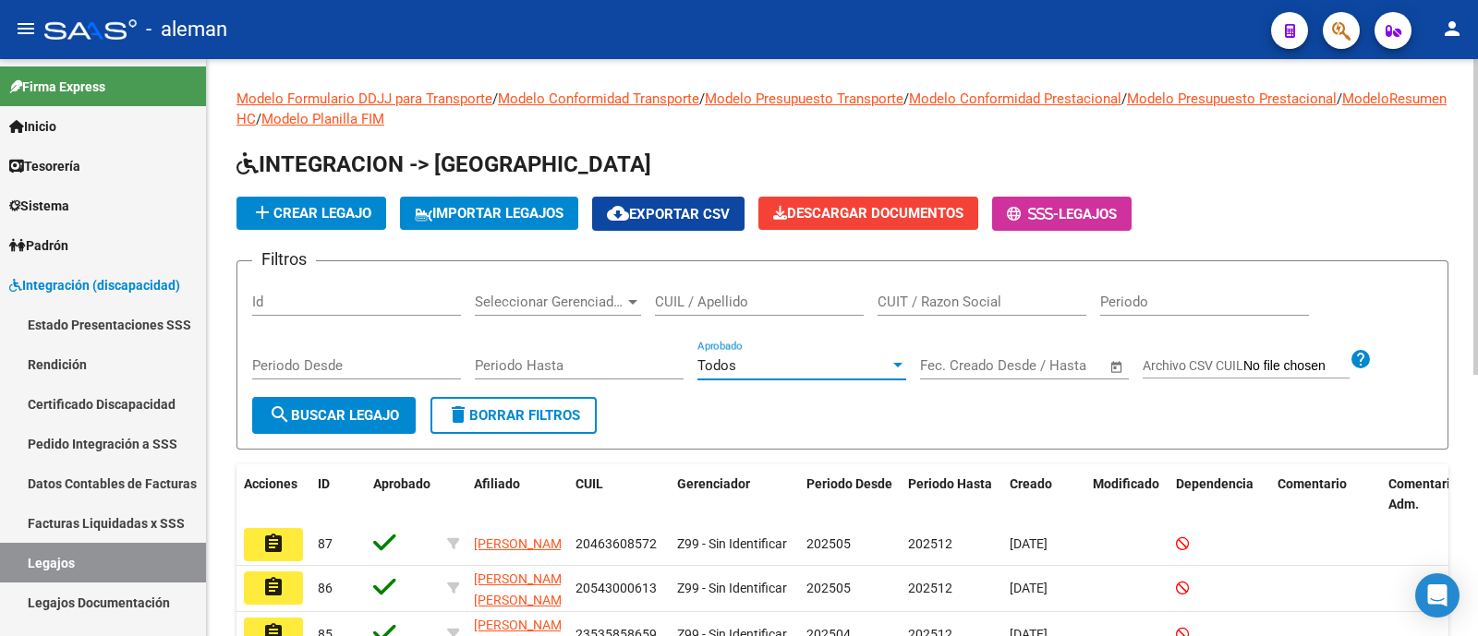
click at [739, 366] on div "Todos" at bounding box center [793, 365] width 192 height 17
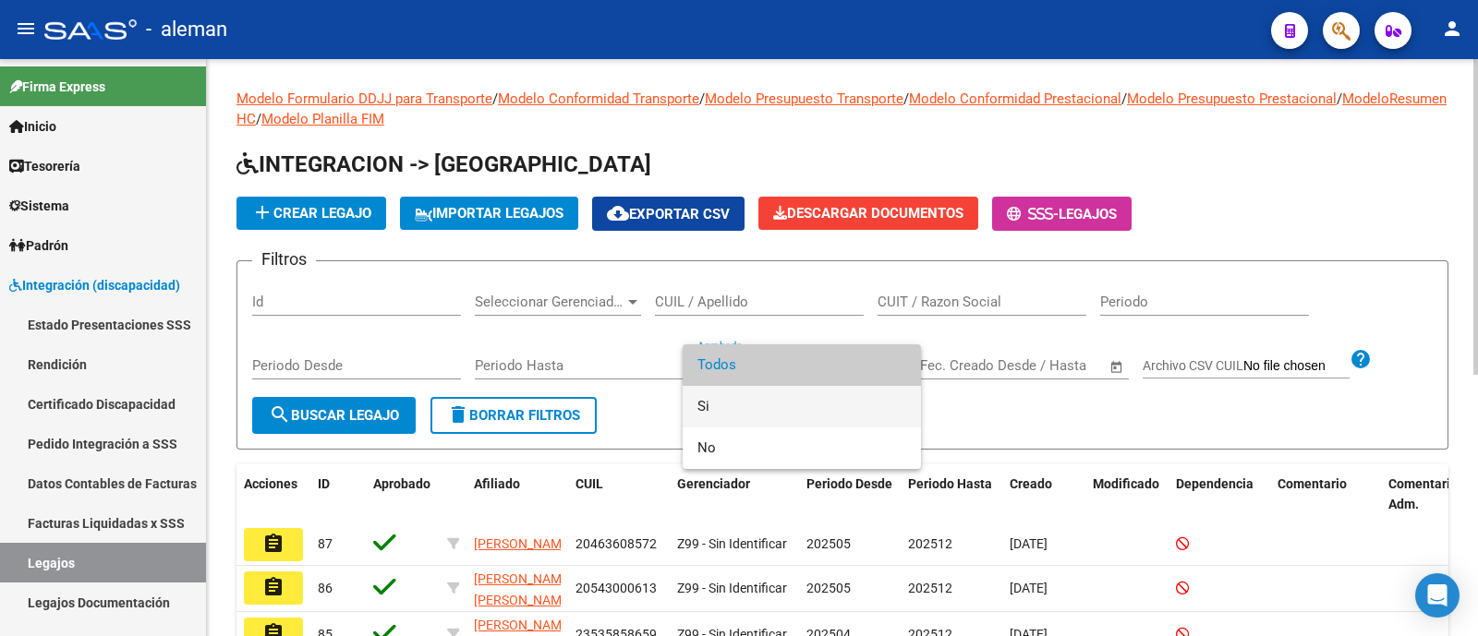
click at [752, 409] on span "Si" at bounding box center [801, 407] width 209 height 42
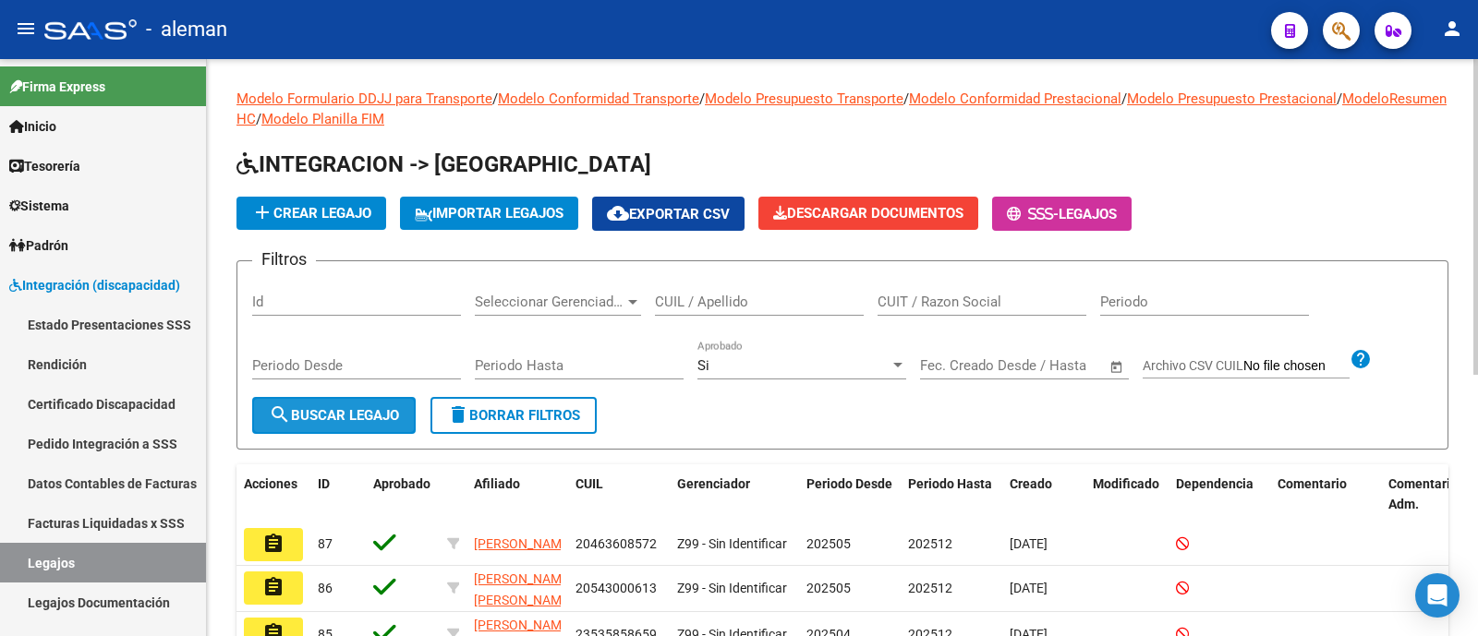
click at [375, 404] on button "search Buscar Legajo" at bounding box center [333, 415] width 163 height 37
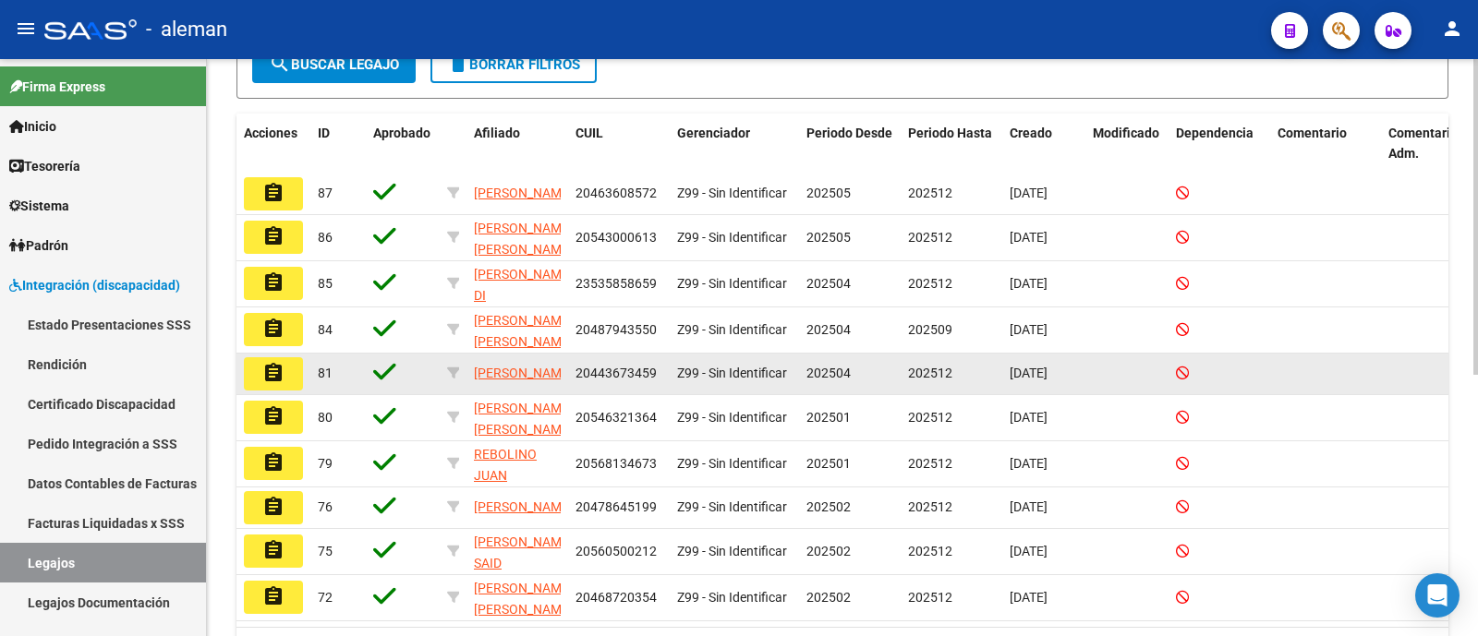
scroll to position [478, 0]
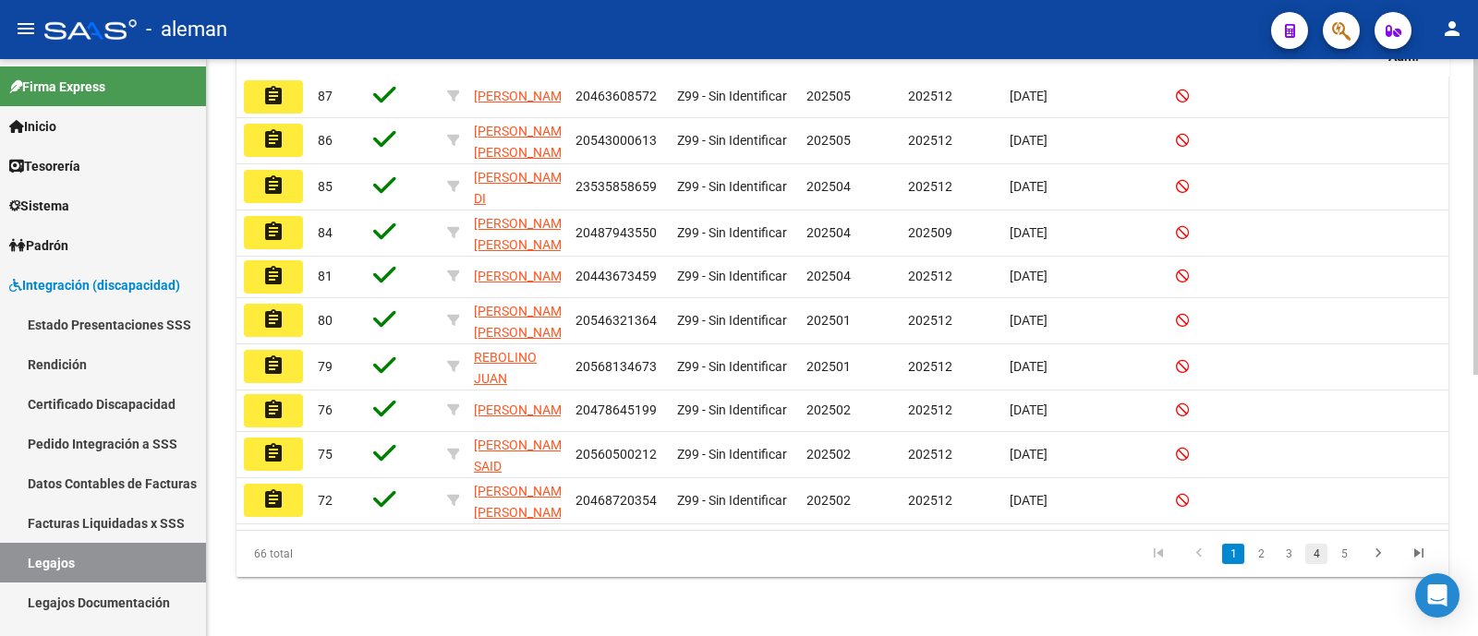
click at [1320, 558] on link "4" at bounding box center [1316, 554] width 22 height 20
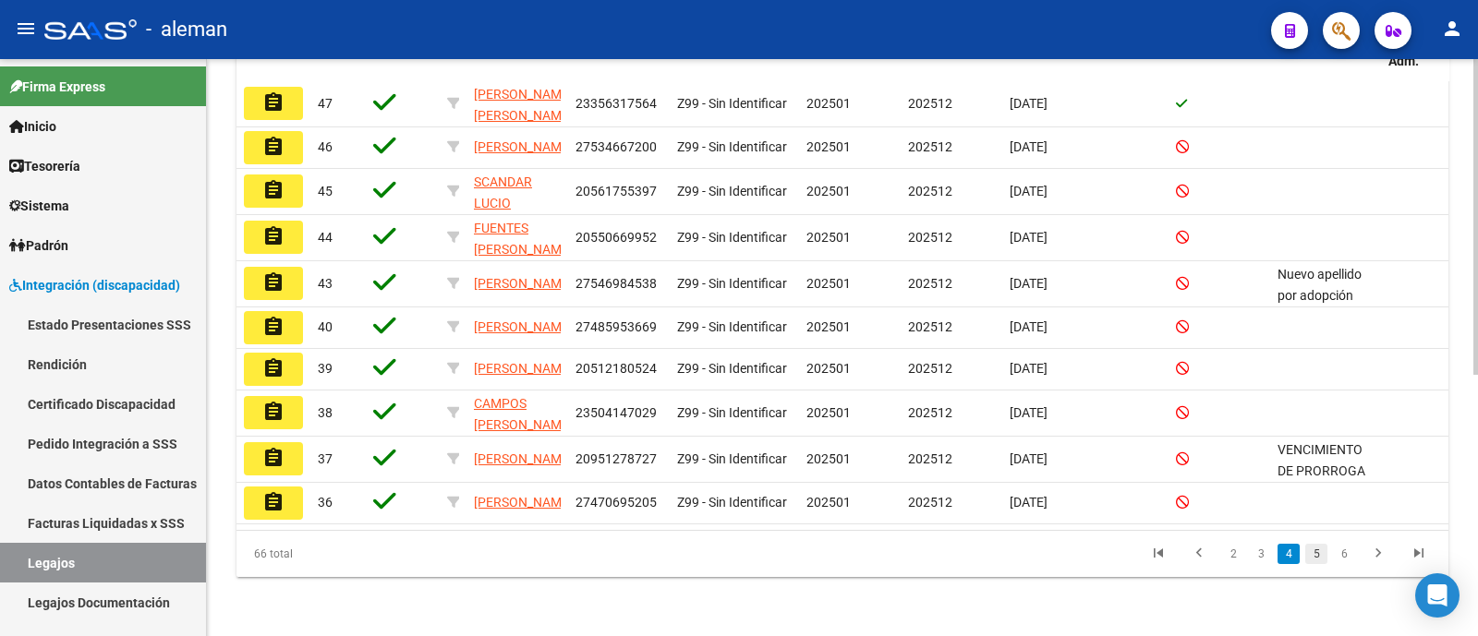
click at [1319, 558] on link "5" at bounding box center [1316, 554] width 22 height 20
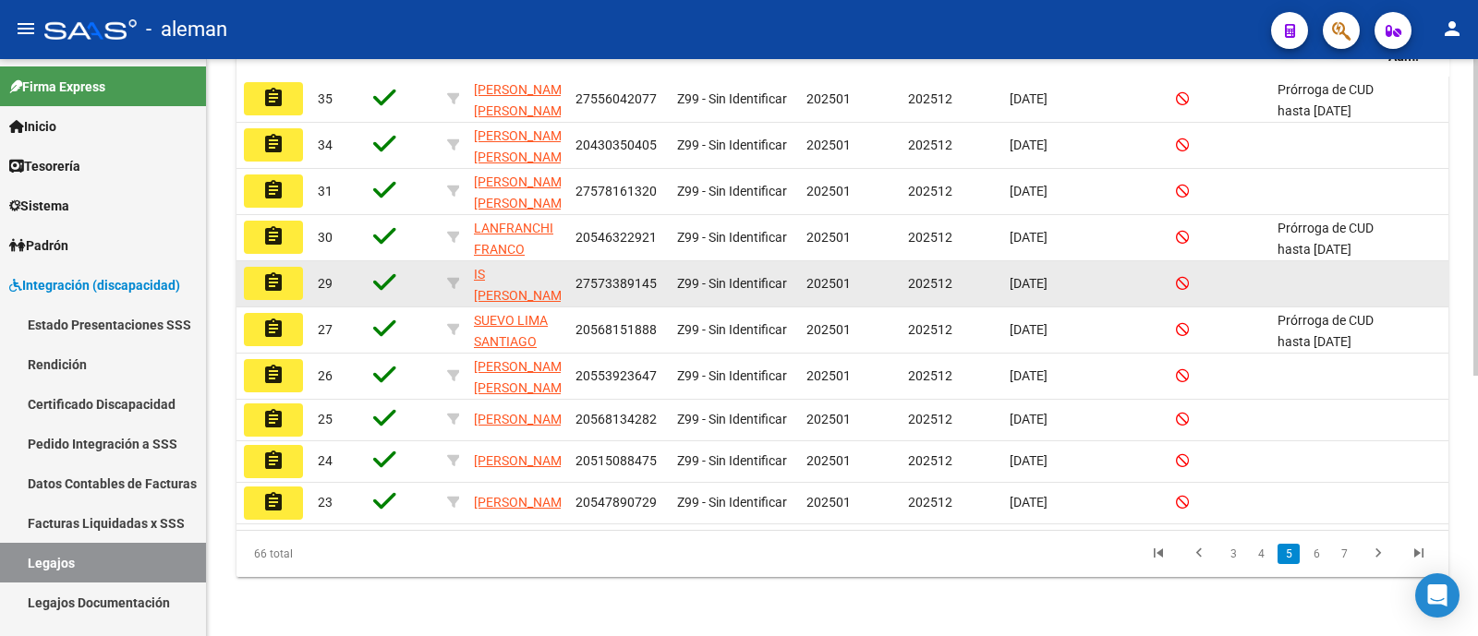
scroll to position [474, 0]
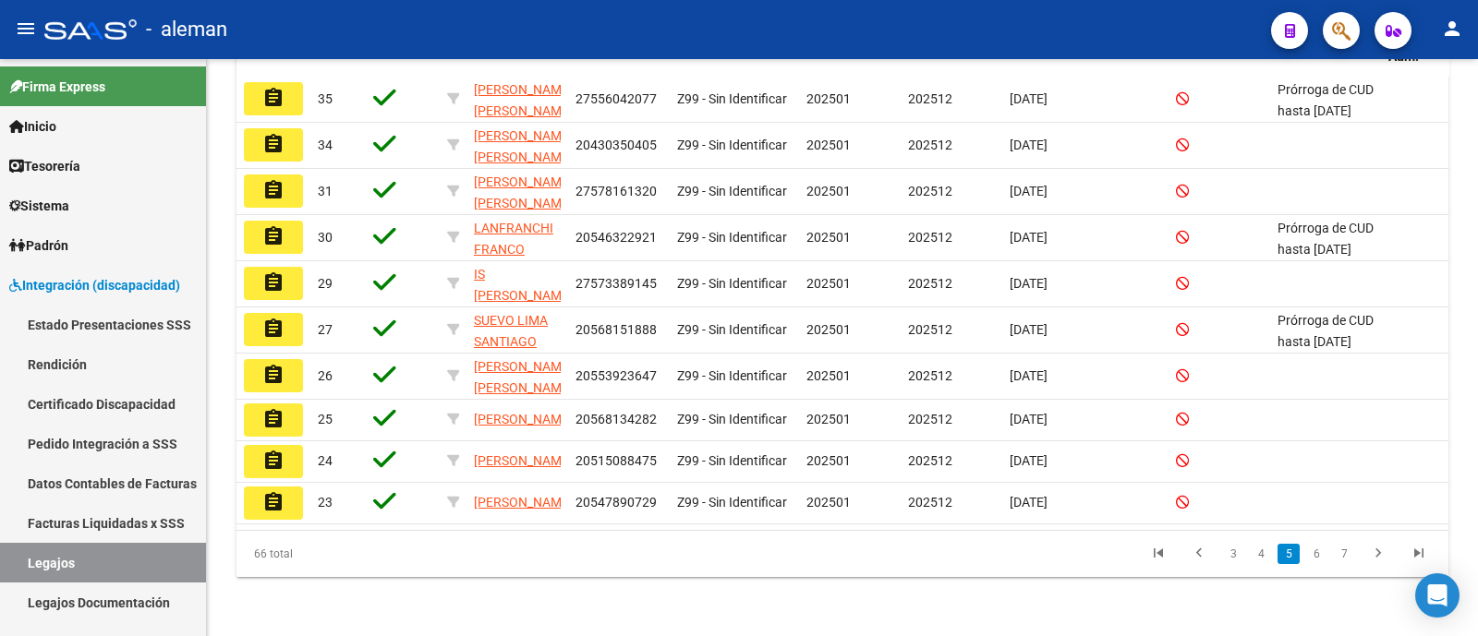
drag, startPoint x: 1320, startPoint y: 561, endPoint x: 1332, endPoint y: 561, distance: 12.0
click at [1320, 561] on link "6" at bounding box center [1316, 554] width 22 height 20
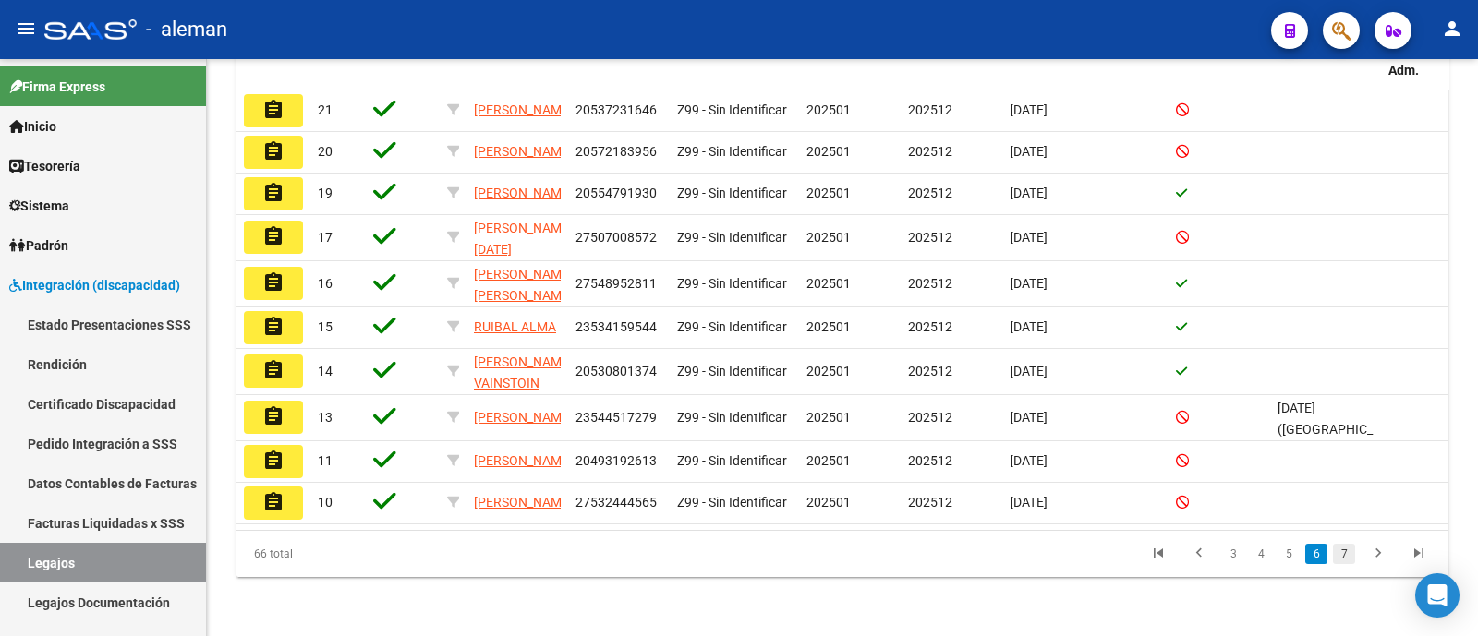
click at [1342, 554] on link "7" at bounding box center [1344, 554] width 22 height 20
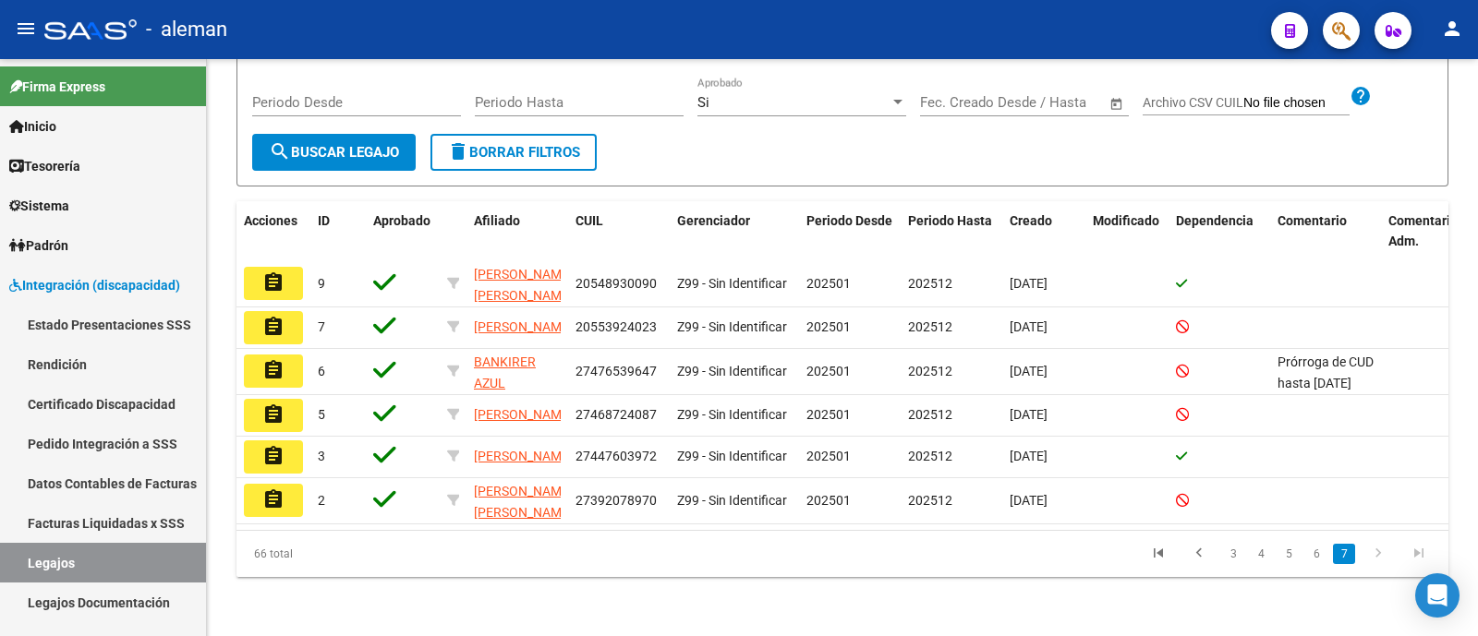
scroll to position [294, 0]
click at [1319, 551] on link "6" at bounding box center [1316, 554] width 22 height 20
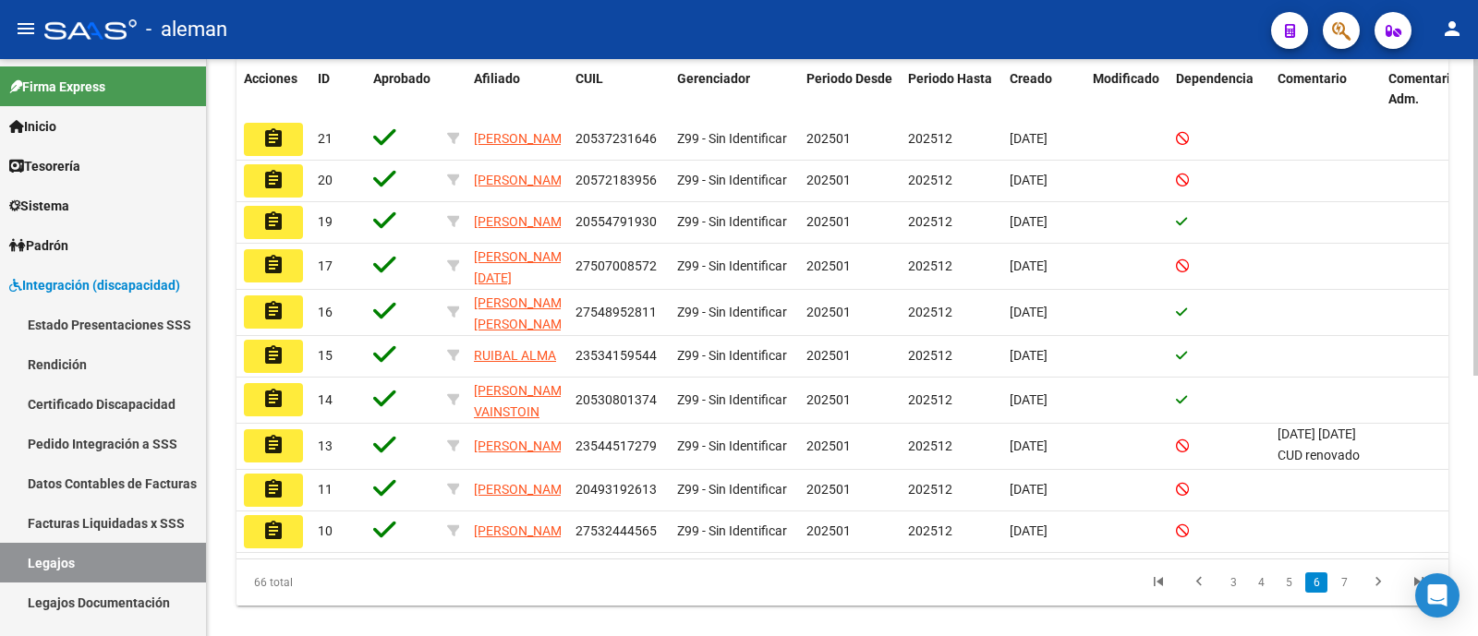
scroll to position [474, 0]
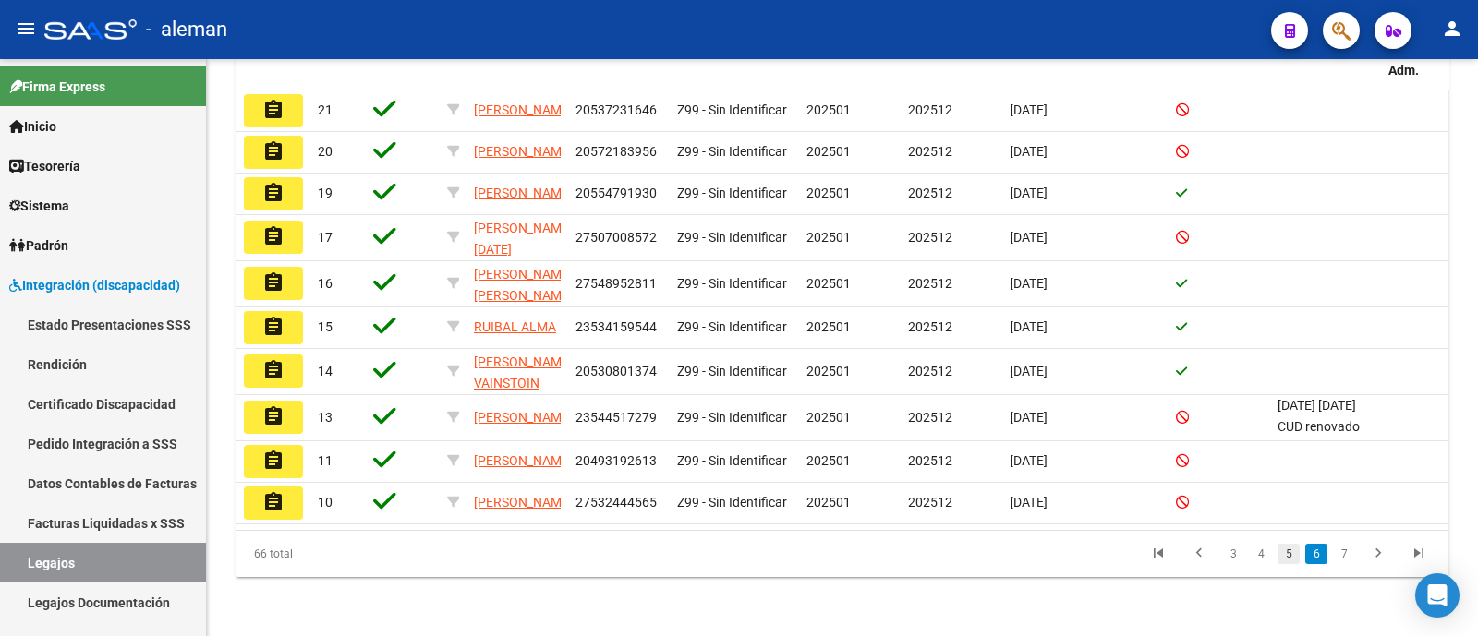
click at [1298, 556] on link "5" at bounding box center [1288, 554] width 22 height 20
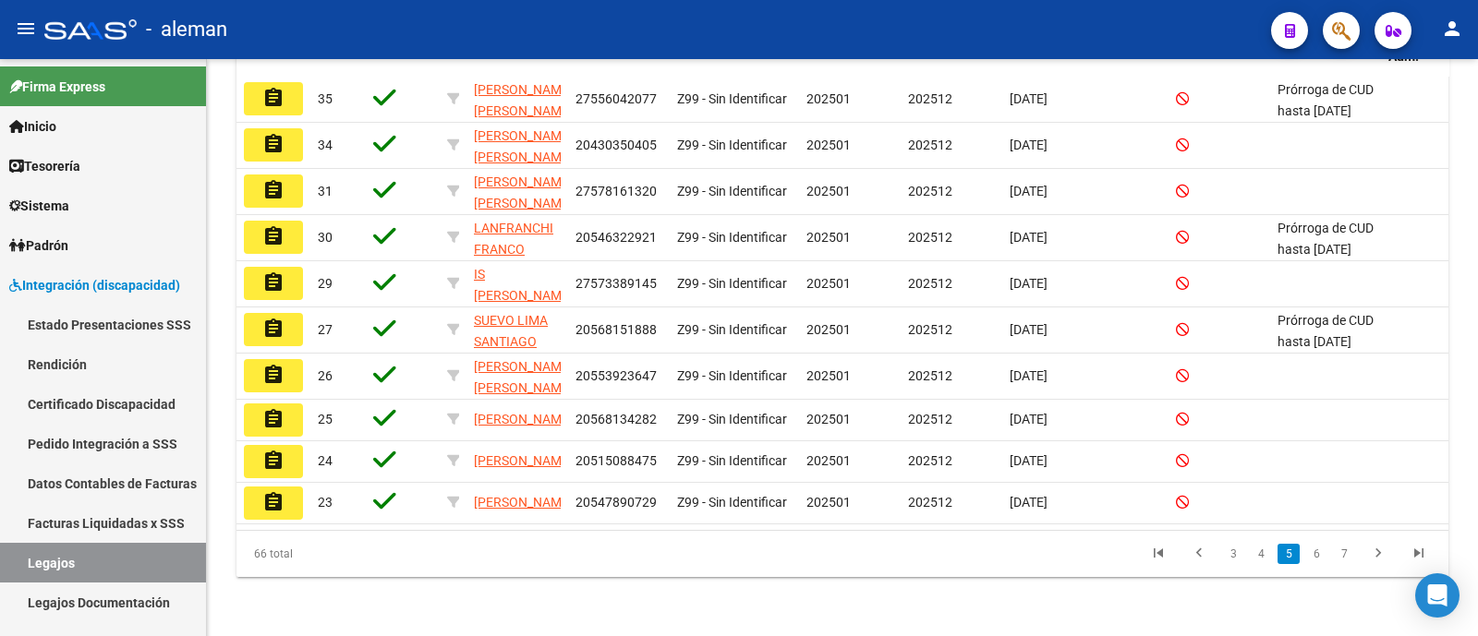
click at [1297, 560] on link "5" at bounding box center [1288, 554] width 22 height 20
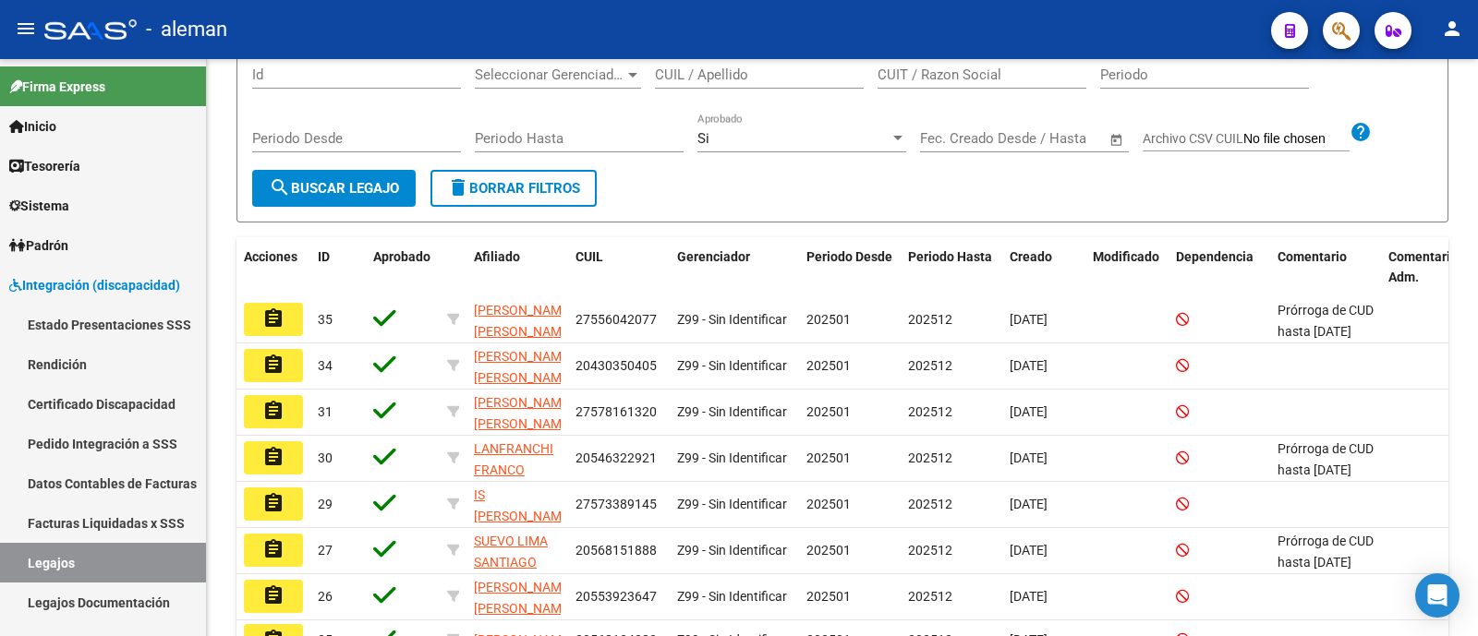
scroll to position [0, 0]
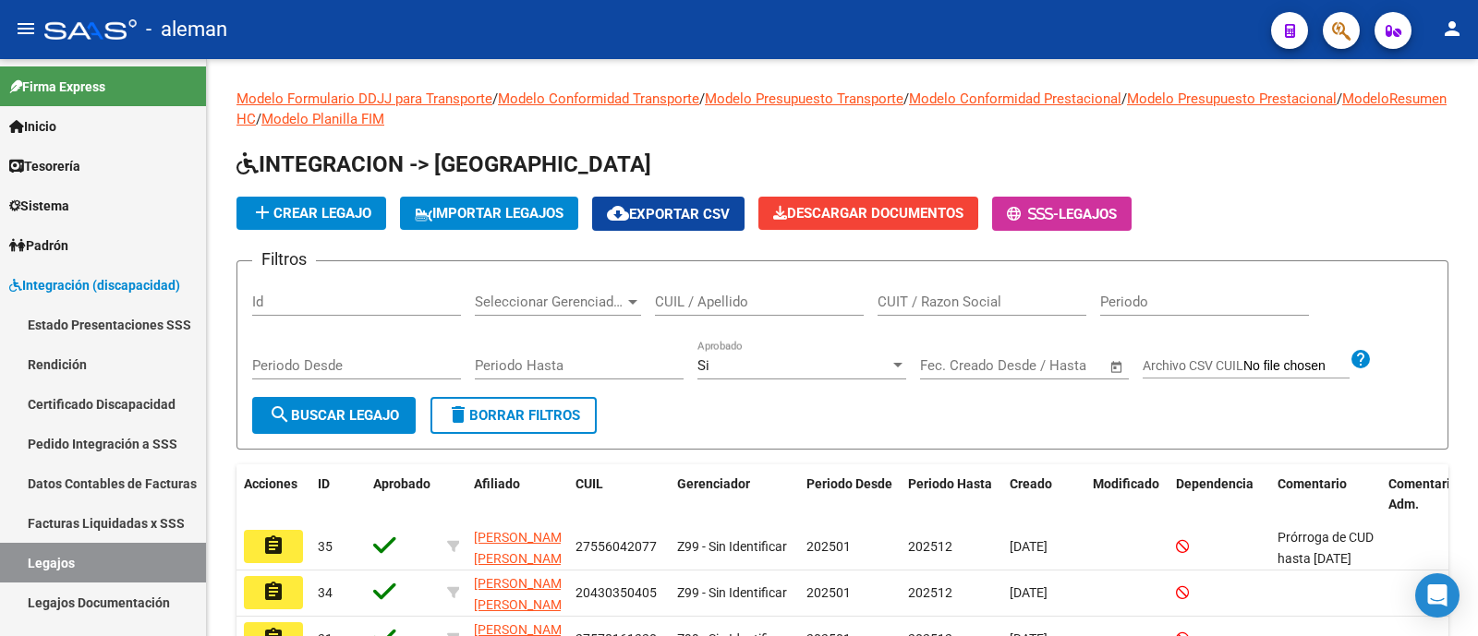
click at [353, 411] on span "search Buscar Legajo" at bounding box center [334, 415] width 130 height 17
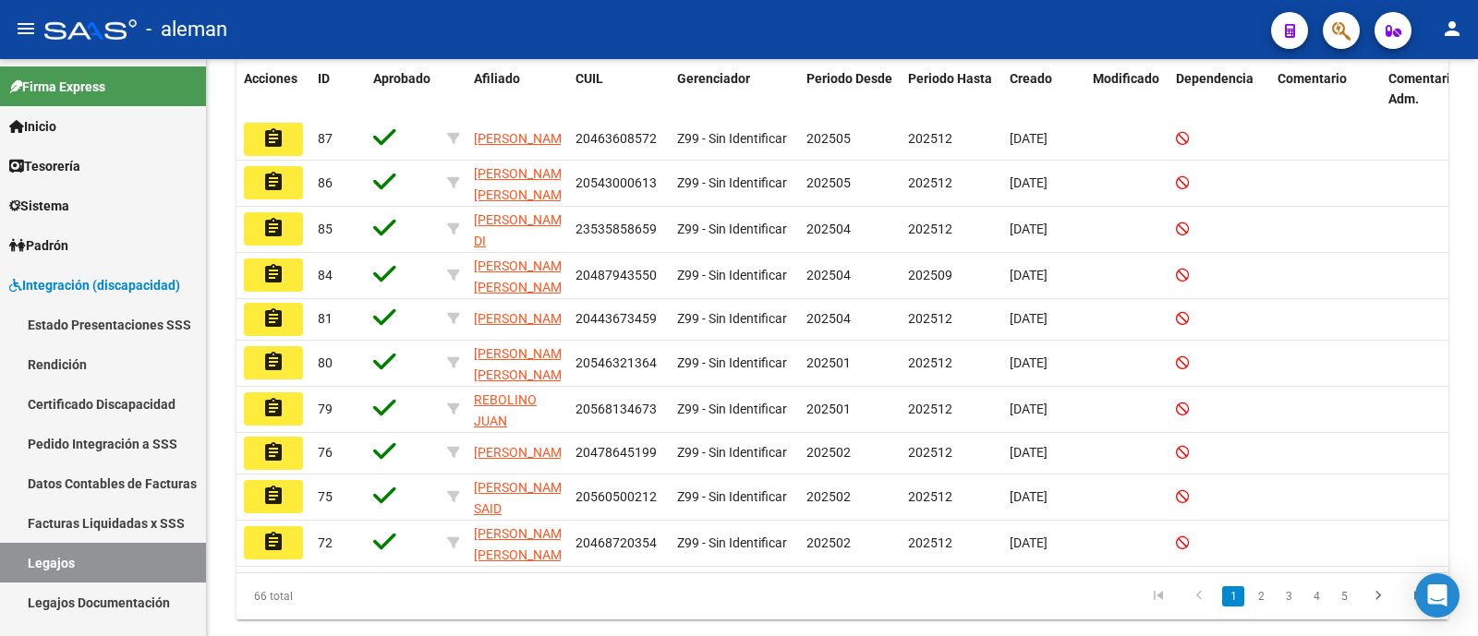
scroll to position [478, 0]
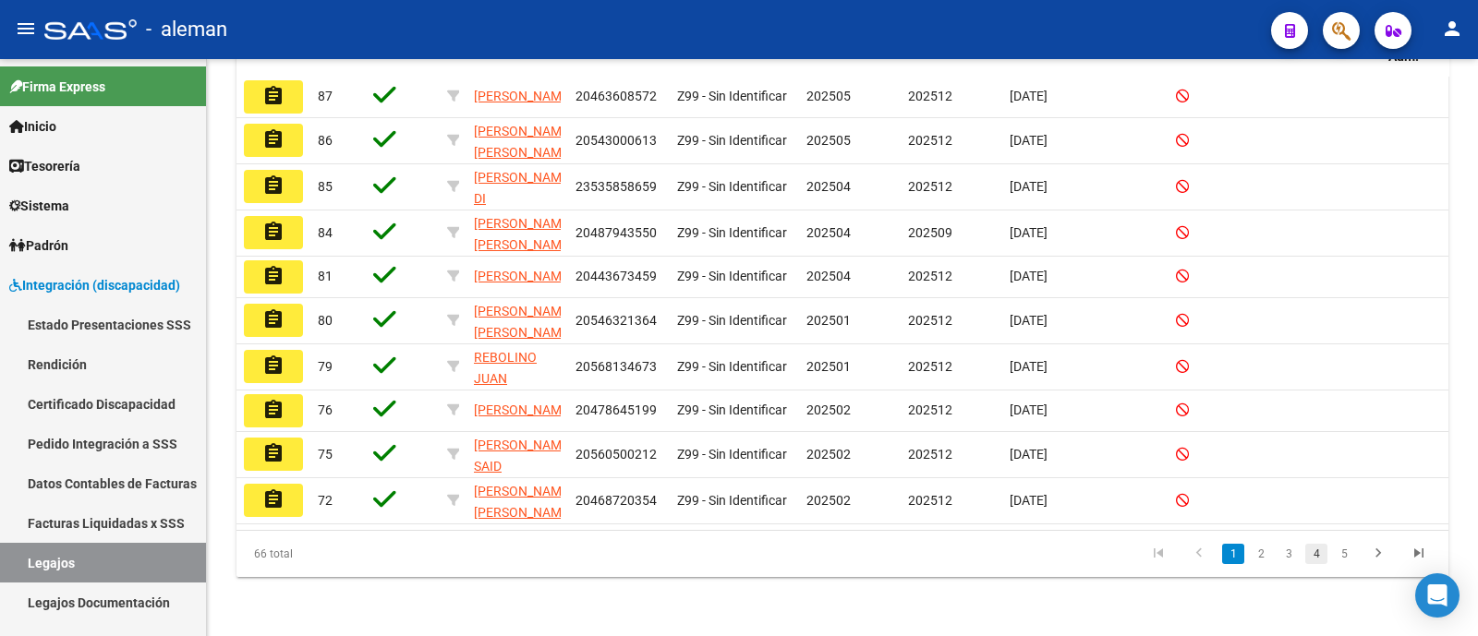
click at [1315, 561] on link "4" at bounding box center [1316, 554] width 22 height 20
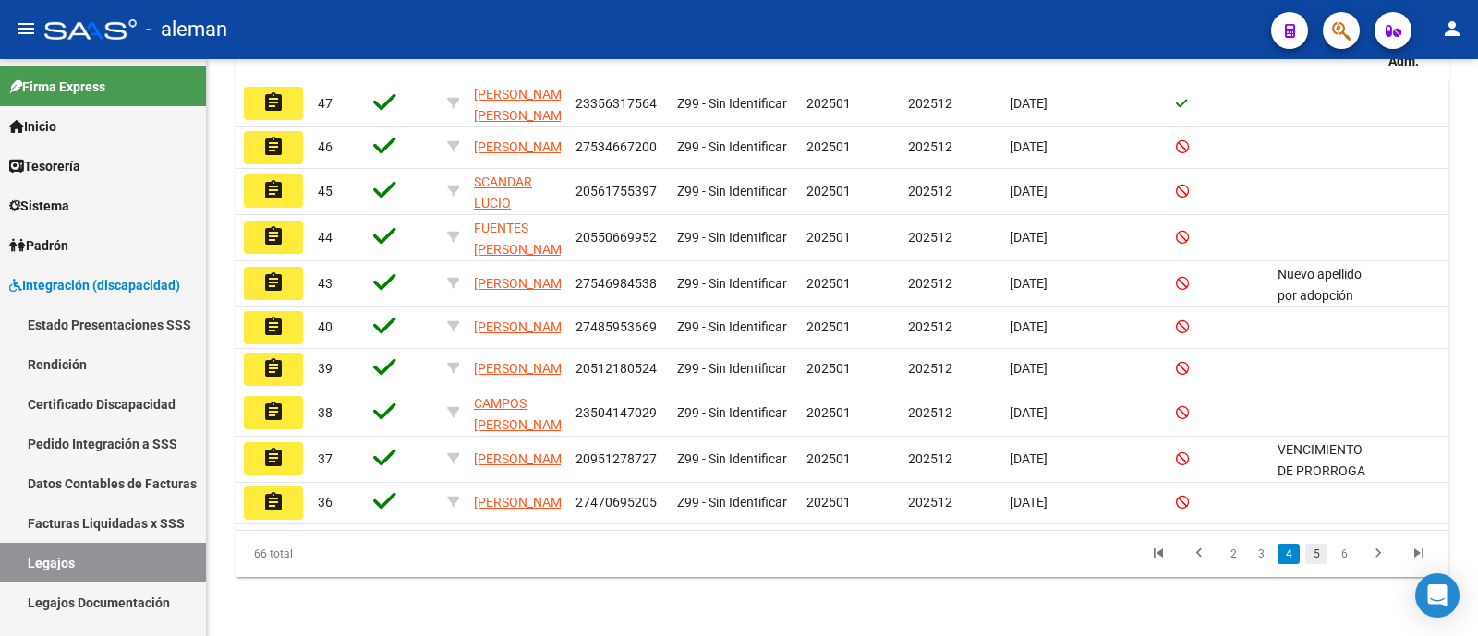
click at [1319, 555] on link "5" at bounding box center [1316, 554] width 22 height 20
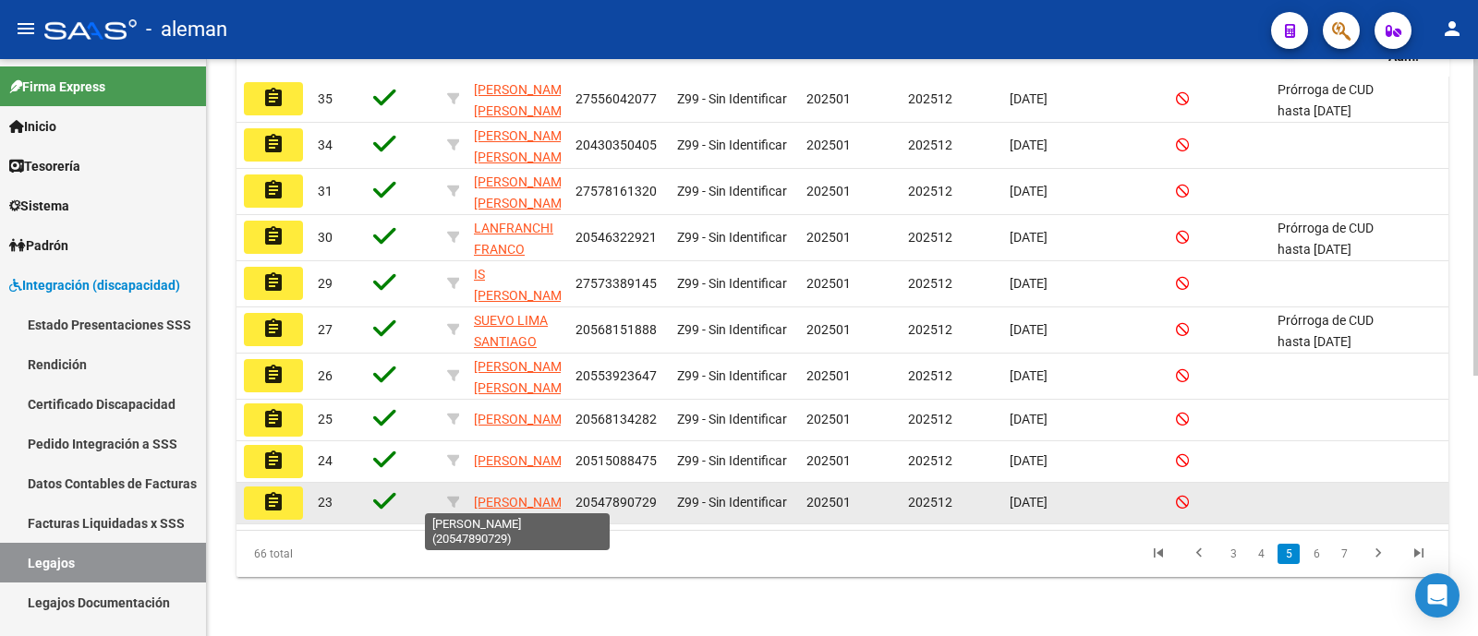
scroll to position [0, 0]
drag, startPoint x: 522, startPoint y: 500, endPoint x: 471, endPoint y: 474, distance: 57.0
click at [471, 483] on datatable-body-cell "[PERSON_NAME]" at bounding box center [517, 503] width 102 height 41
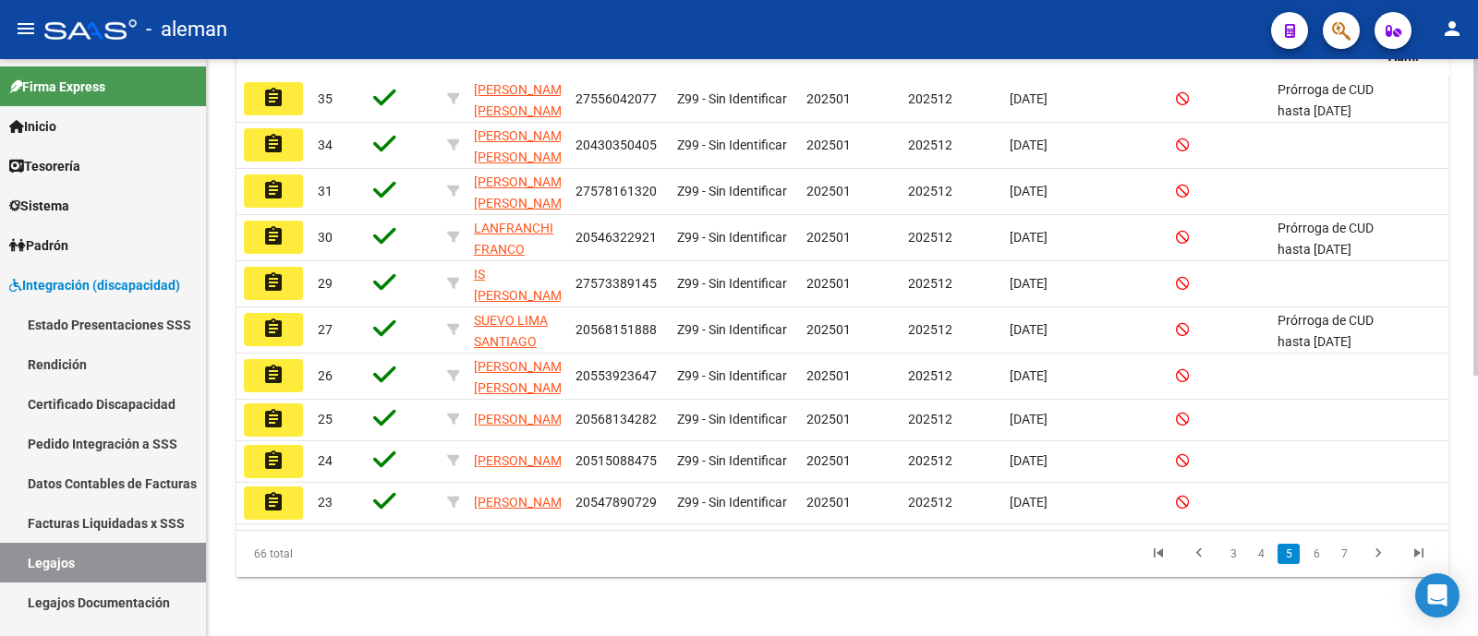
copy span "[PERSON_NAME]"
click at [1321, 561] on link "6" at bounding box center [1316, 554] width 22 height 20
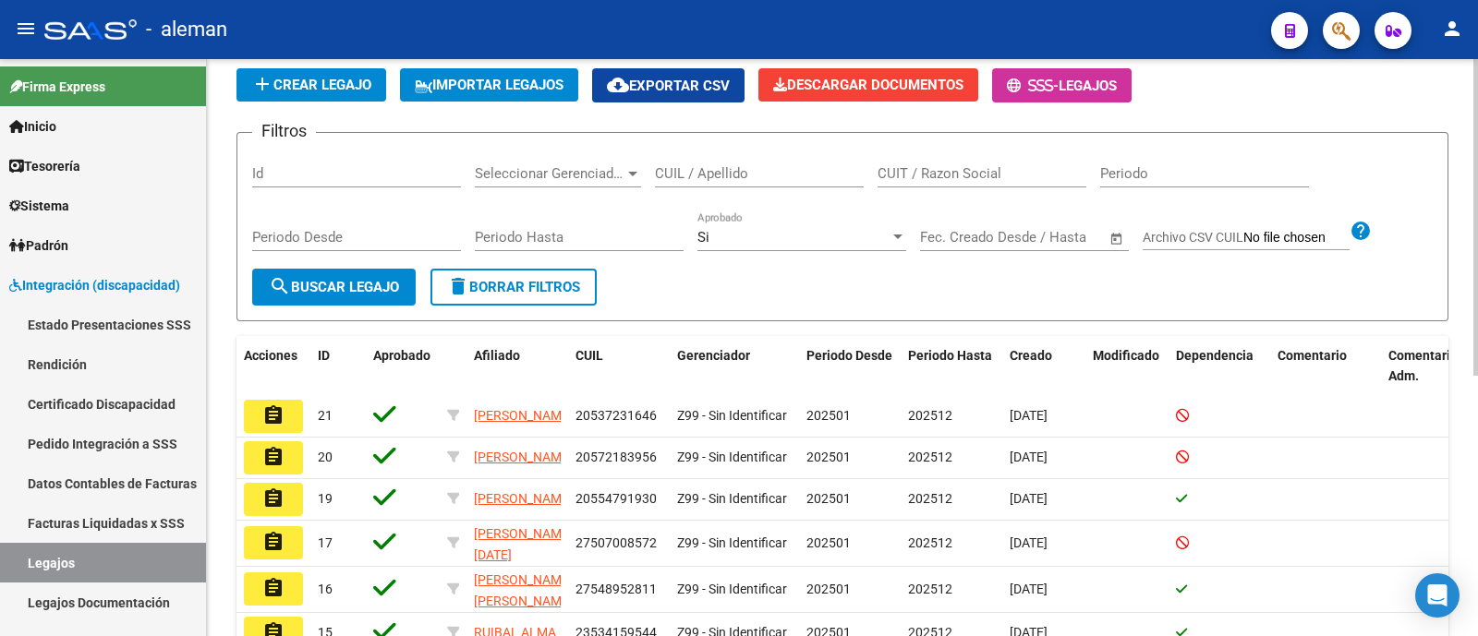
scroll to position [127, 0]
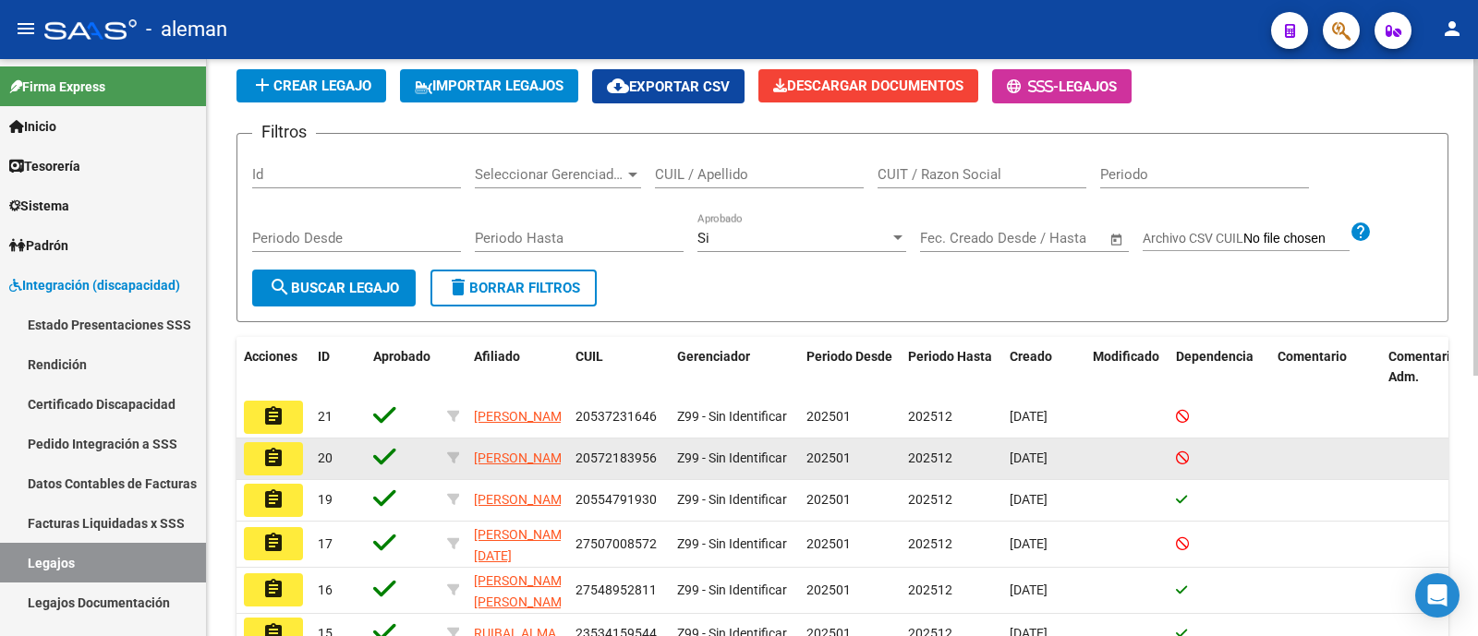
drag, startPoint x: 525, startPoint y: 477, endPoint x: 472, endPoint y: 452, distance: 59.5
click at [472, 452] on datatable-body-cell "[PERSON_NAME]" at bounding box center [517, 459] width 102 height 41
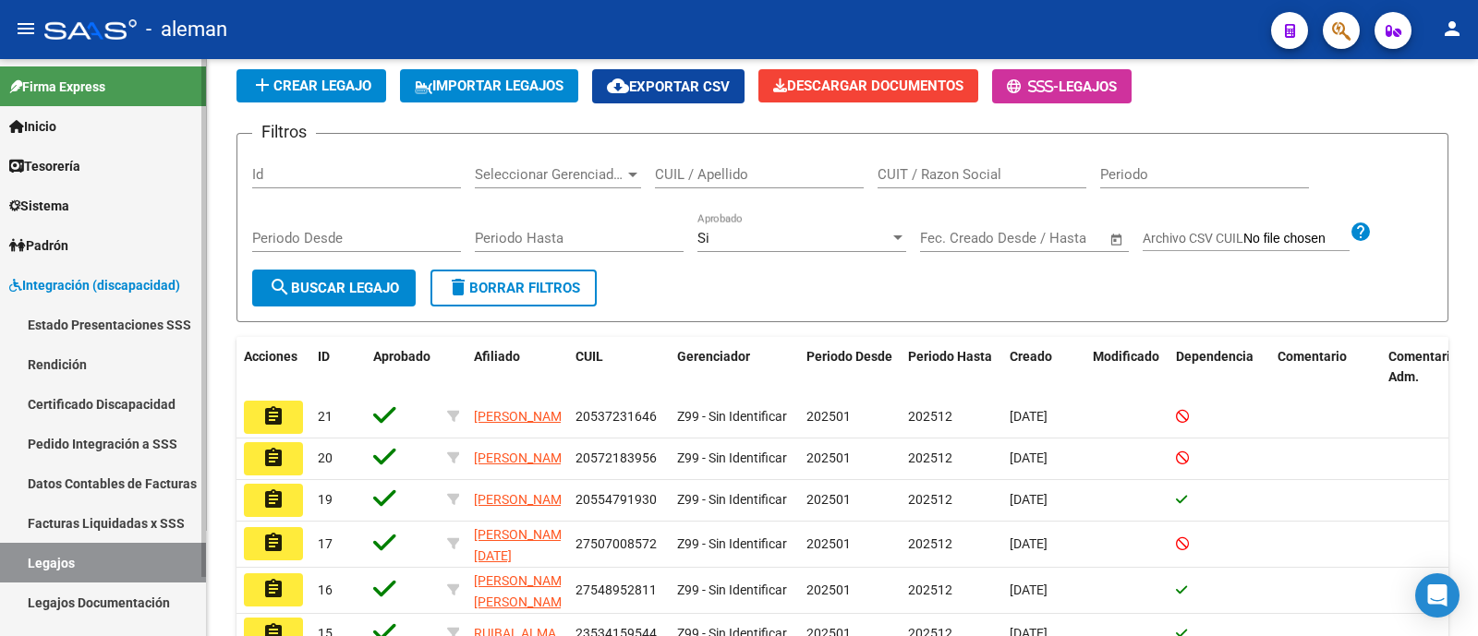
copy span "[PERSON_NAME]"
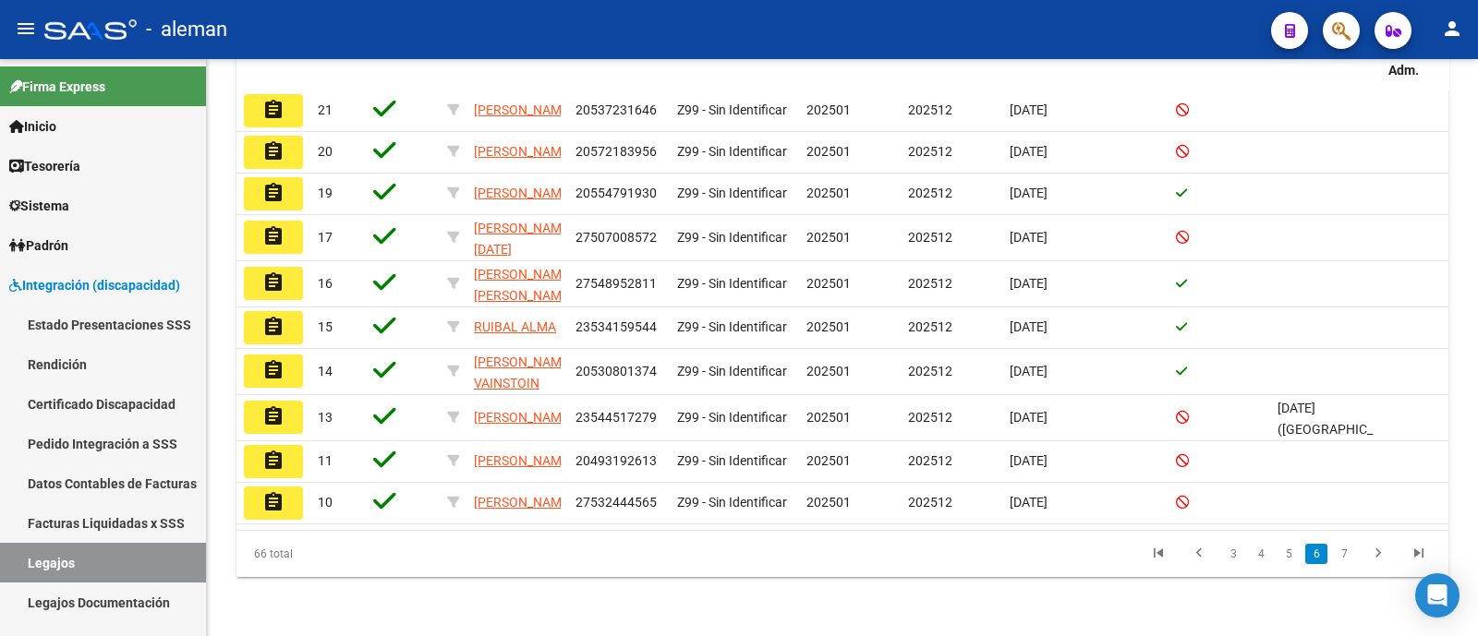
scroll to position [474, 0]
click at [1336, 558] on link "7" at bounding box center [1344, 554] width 22 height 20
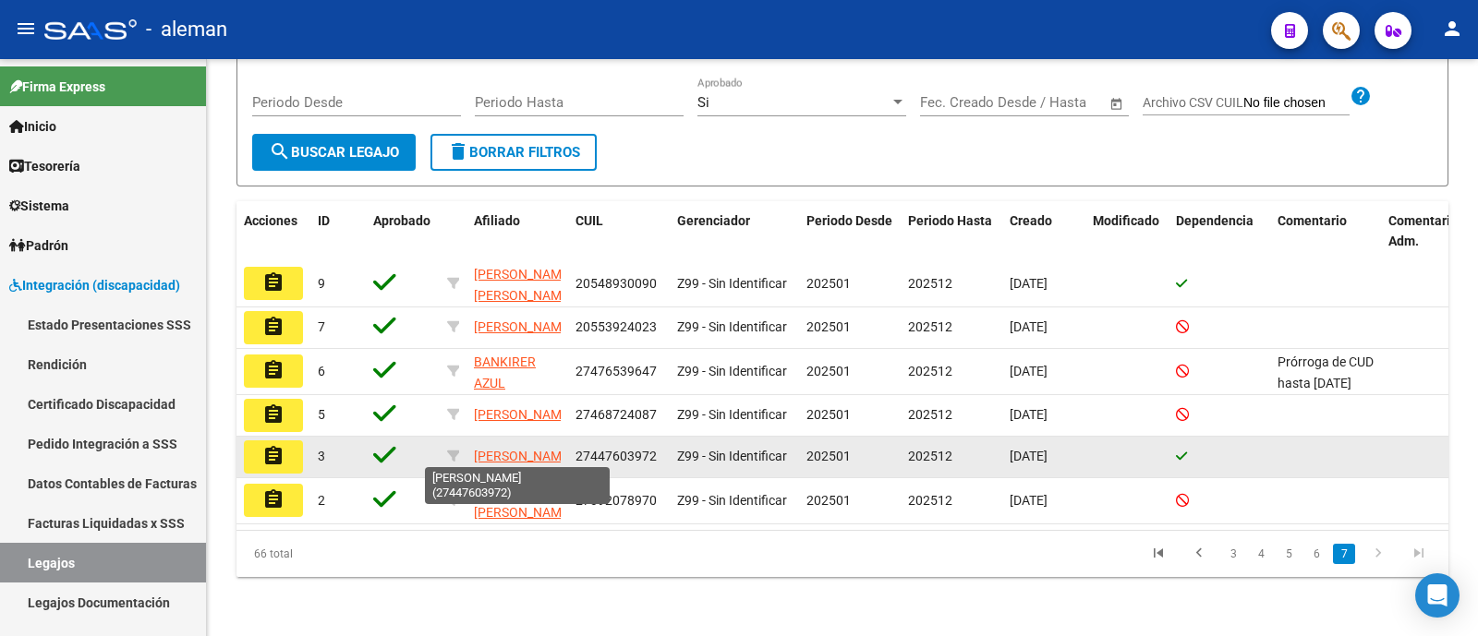
scroll to position [3, 0]
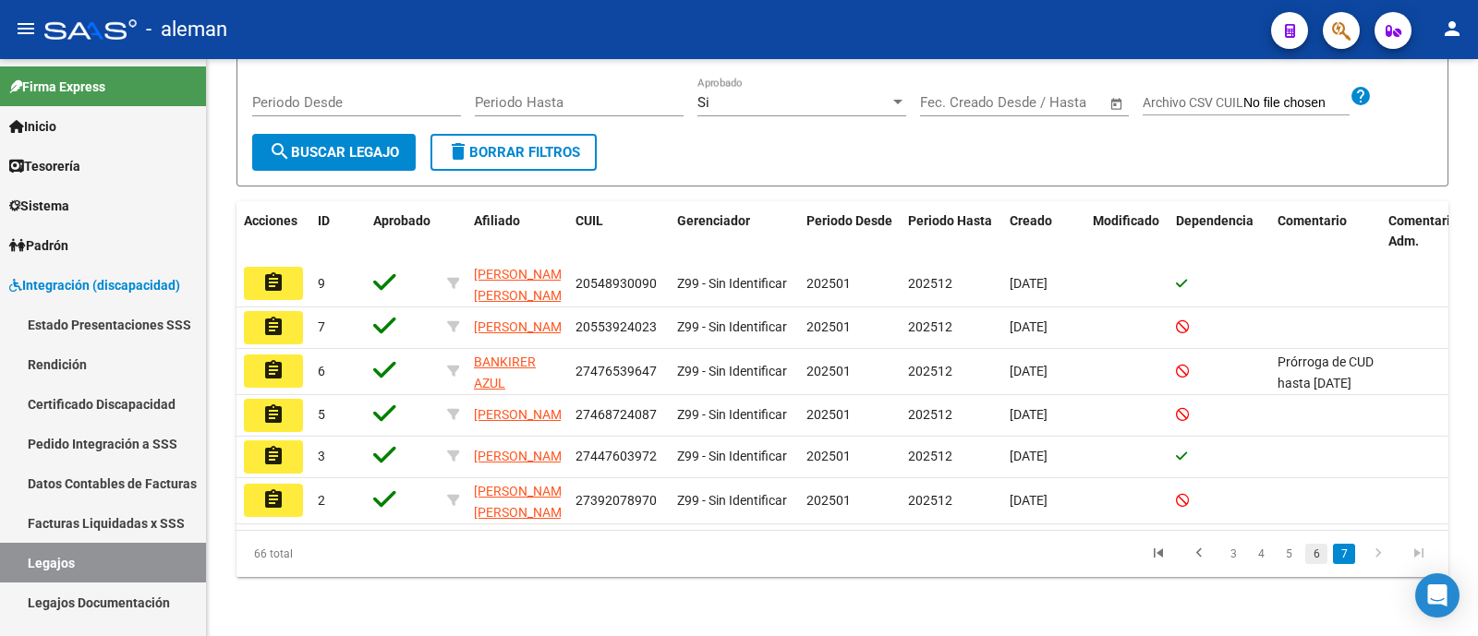
click at [1319, 553] on link "6" at bounding box center [1316, 554] width 22 height 20
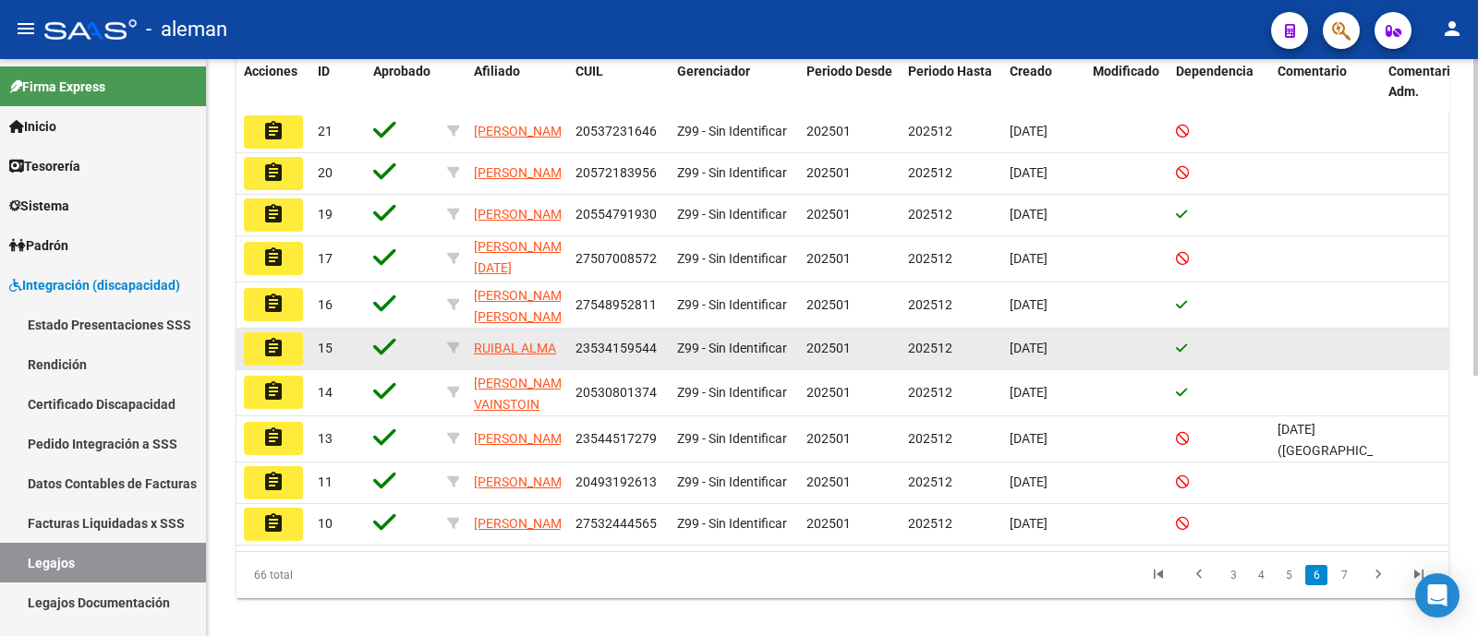
scroll to position [474, 0]
